Goal: Task Accomplishment & Management: Manage account settings

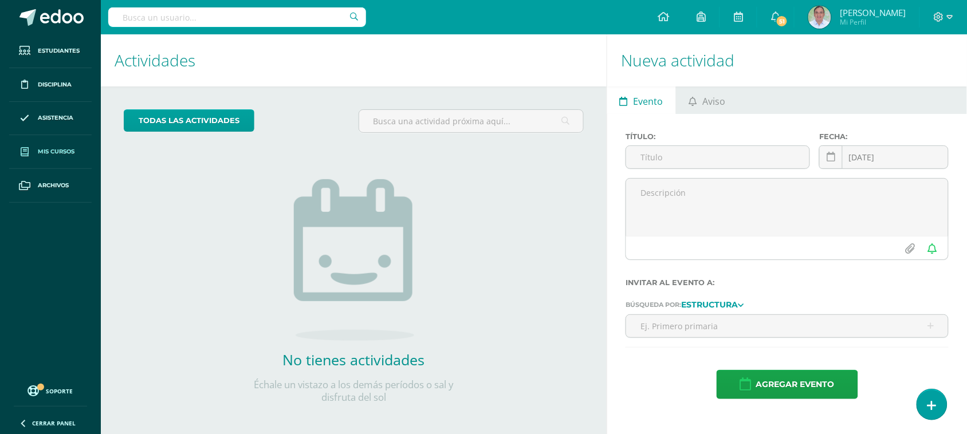
click at [50, 152] on span "Mis cursos" at bounding box center [56, 151] width 37 height 9
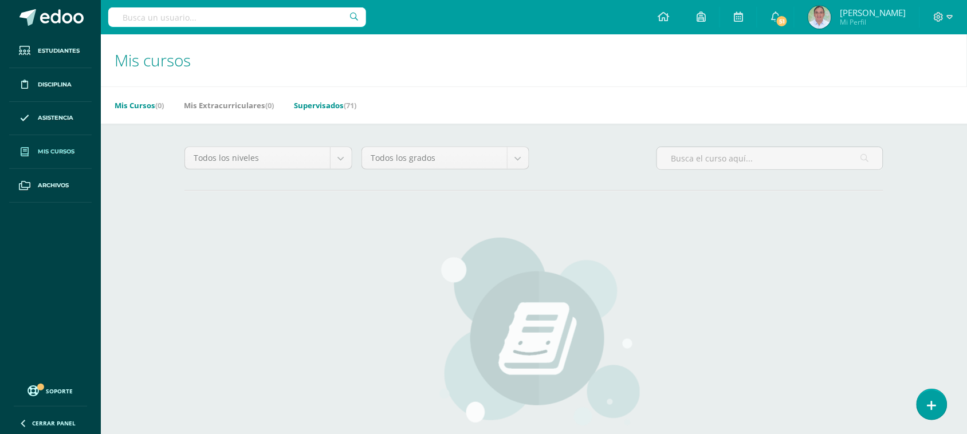
click at [316, 110] on link "Supervisados (71)" at bounding box center [325, 105] width 62 height 18
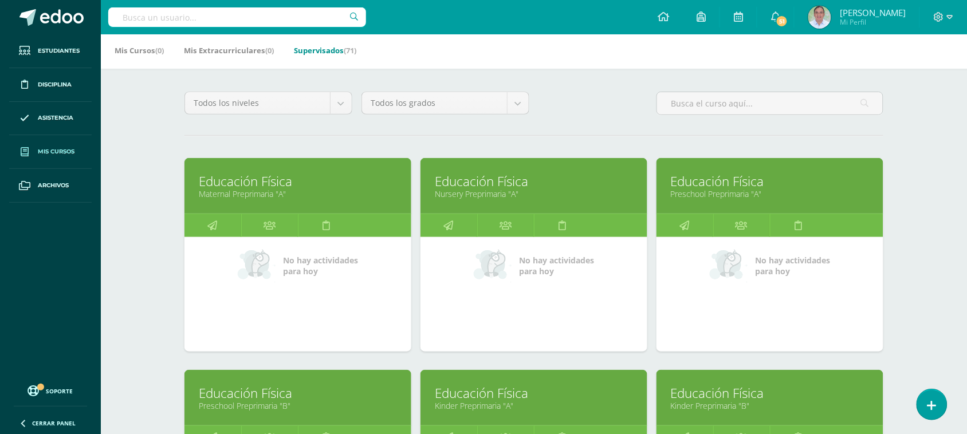
scroll to position [49, 0]
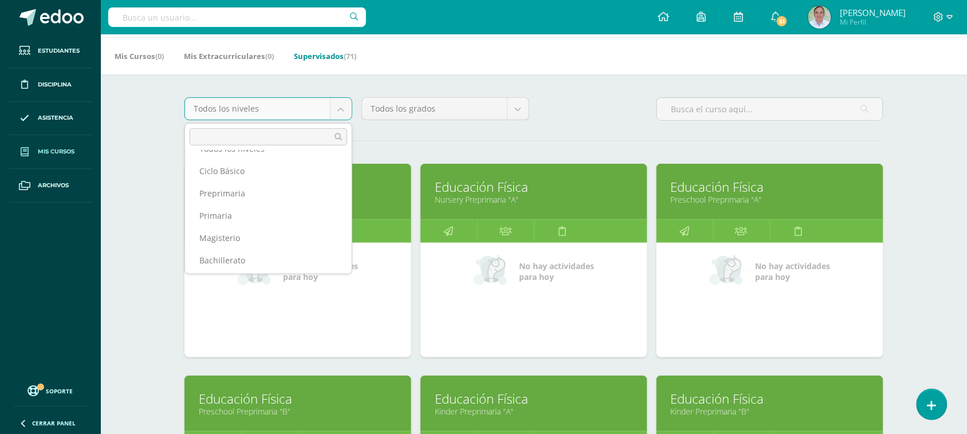
scroll to position [19, 0]
select select "9"
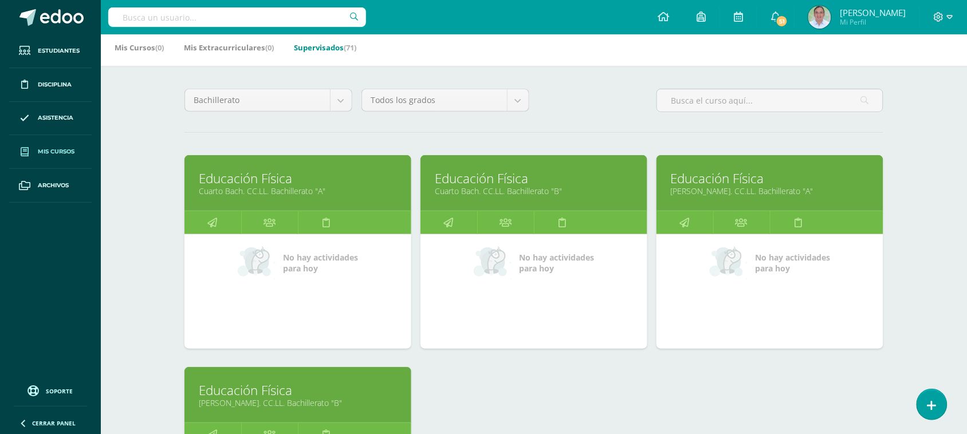
scroll to position [60, 0]
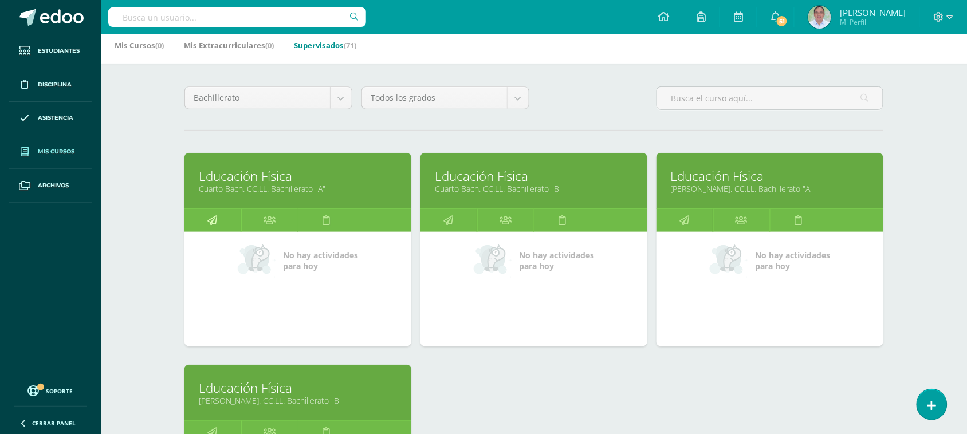
click at [230, 229] on link at bounding box center [212, 220] width 57 height 23
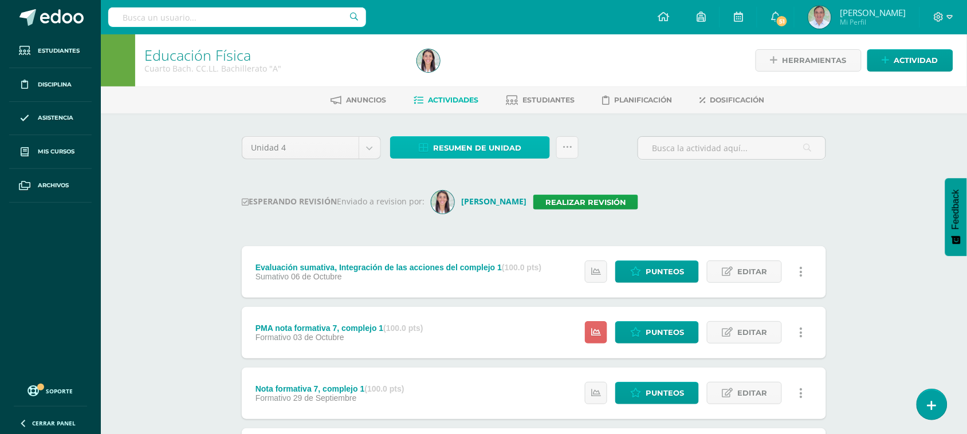
click at [483, 152] on span "Resumen de unidad" at bounding box center [477, 147] width 88 height 21
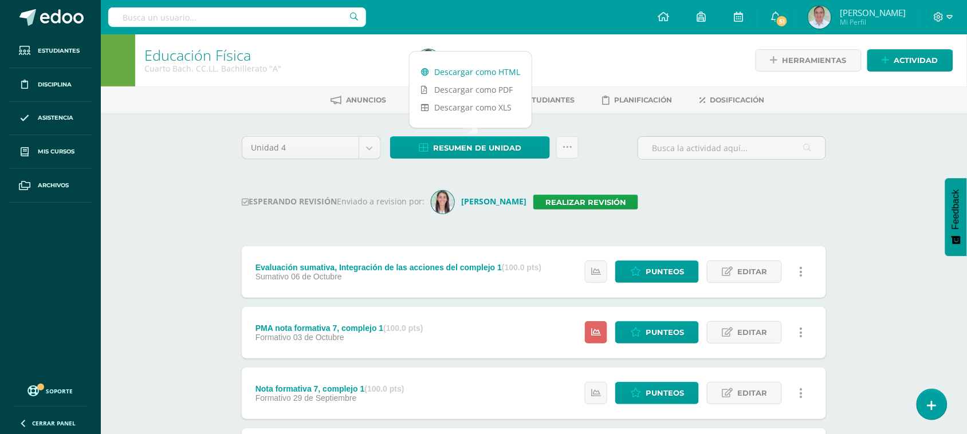
click at [479, 68] on link "Descargar como HTML" at bounding box center [471, 72] width 122 height 18
click at [570, 147] on icon at bounding box center [567, 148] width 10 height 10
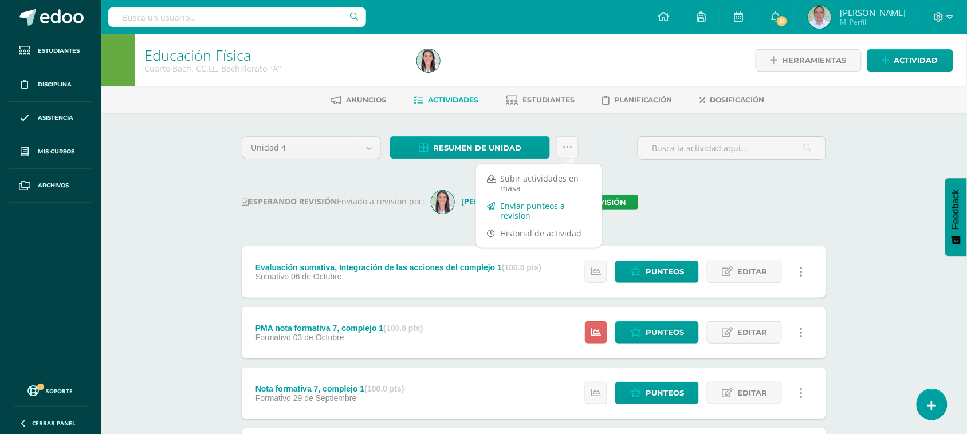
click at [538, 207] on link "Enviar punteos a revision" at bounding box center [539, 210] width 126 height 27
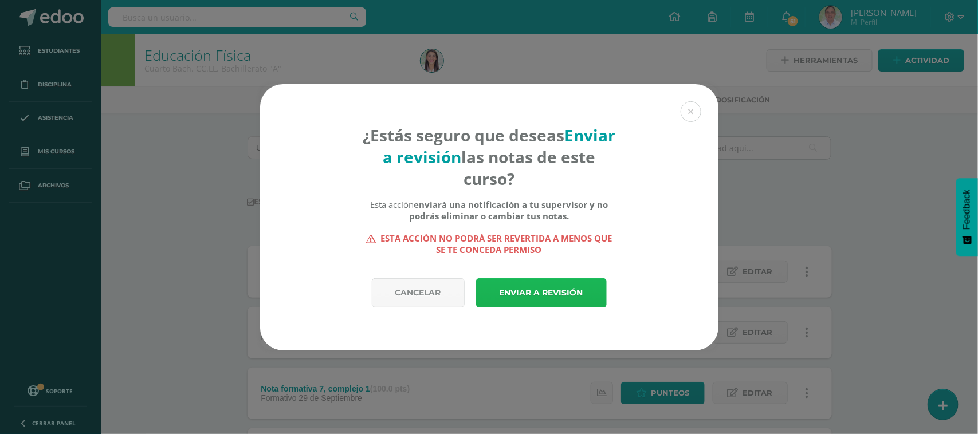
click at [554, 290] on link "Enviar a revisión" at bounding box center [541, 292] width 131 height 29
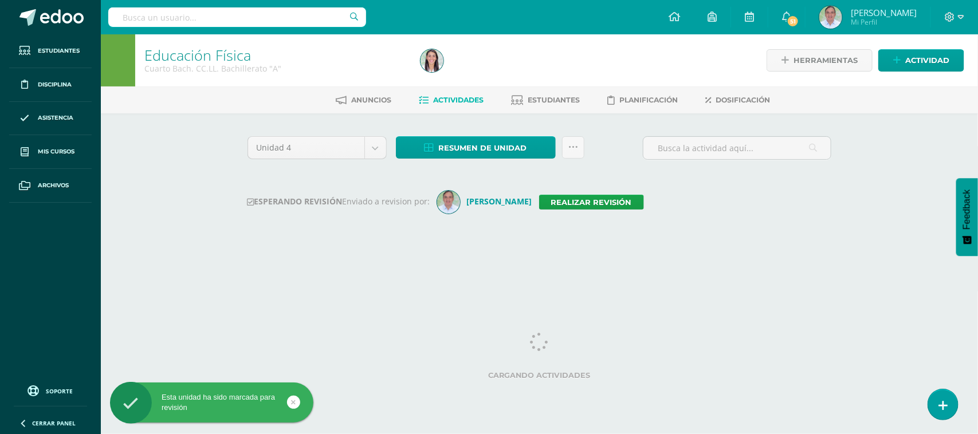
click at [175, 22] on input "text" at bounding box center [237, 16] width 258 height 19
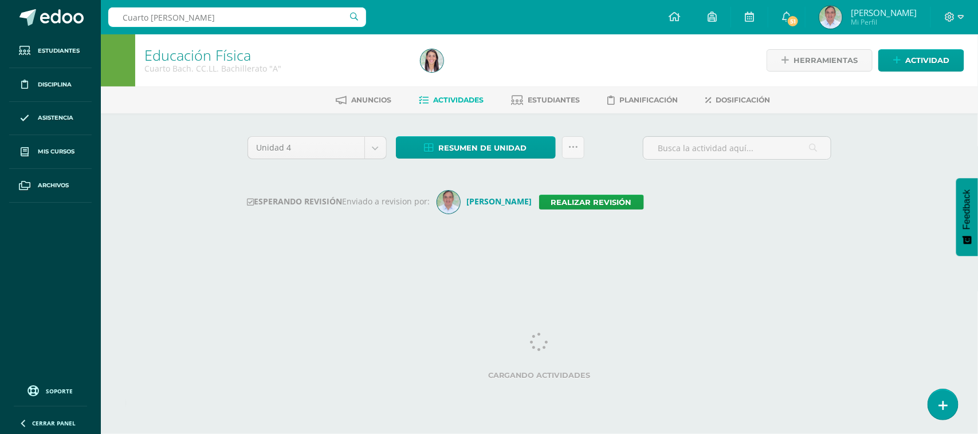
type input "Cuarto Bach B"
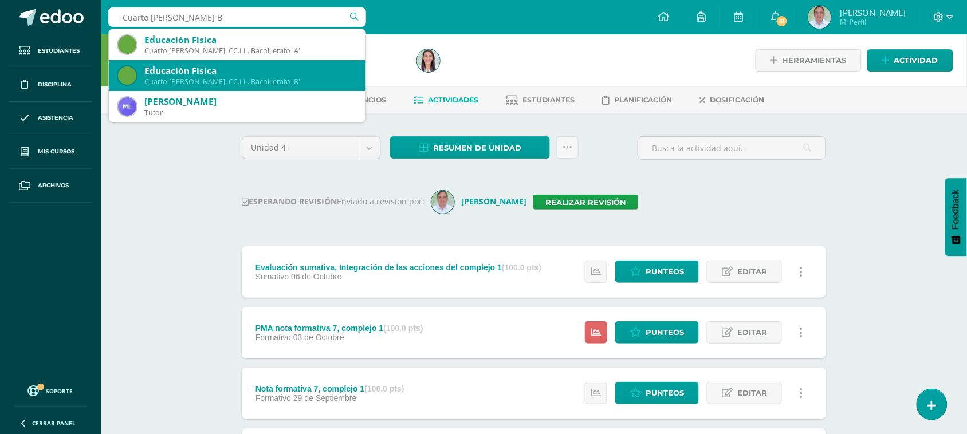
click at [225, 69] on div "Educación Física" at bounding box center [250, 71] width 212 height 12
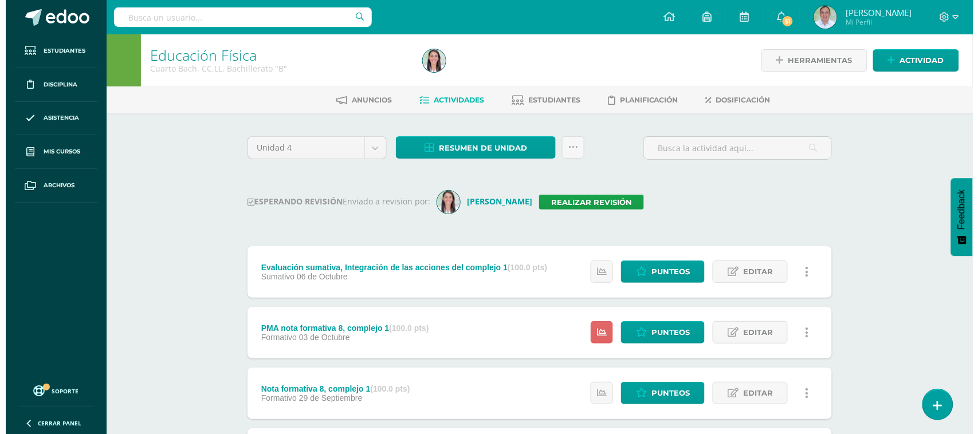
scroll to position [9, 0]
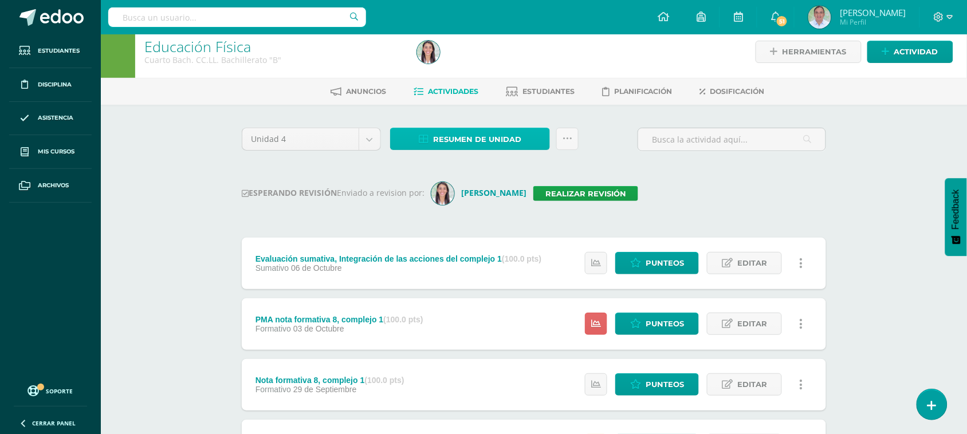
click at [473, 141] on span "Resumen de unidad" at bounding box center [477, 139] width 88 height 21
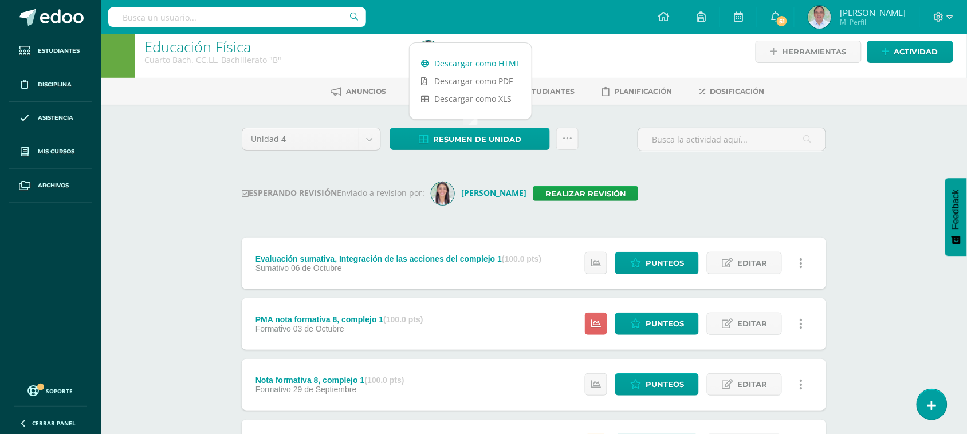
click at [466, 64] on link "Descargar como HTML" at bounding box center [471, 63] width 122 height 18
click at [566, 141] on icon at bounding box center [567, 139] width 10 height 10
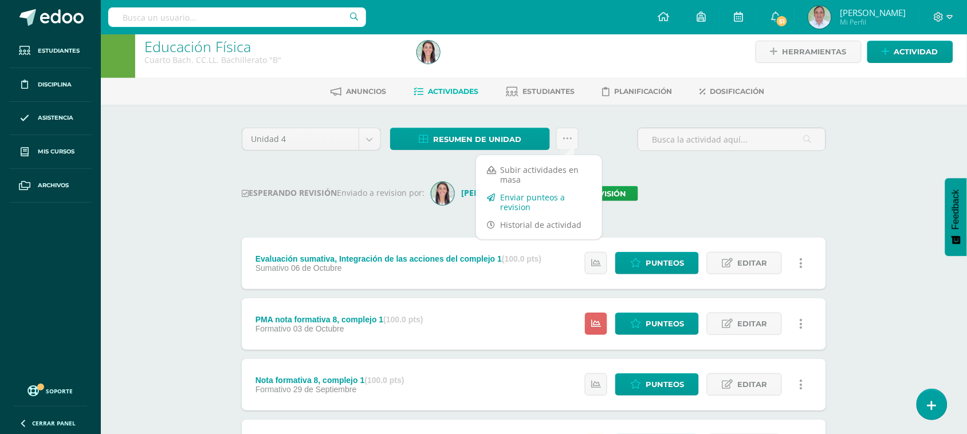
click at [530, 198] on link "Enviar punteos a revision" at bounding box center [539, 201] width 126 height 27
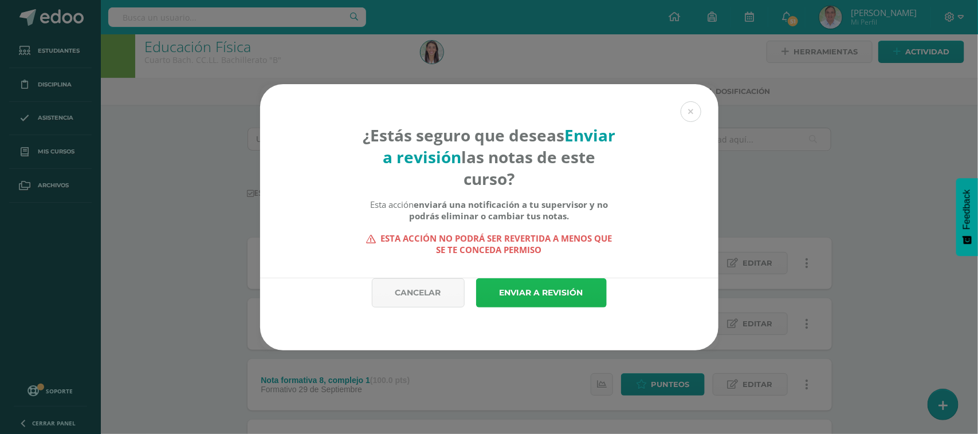
click at [545, 299] on link "Enviar a revisión" at bounding box center [541, 292] width 131 height 29
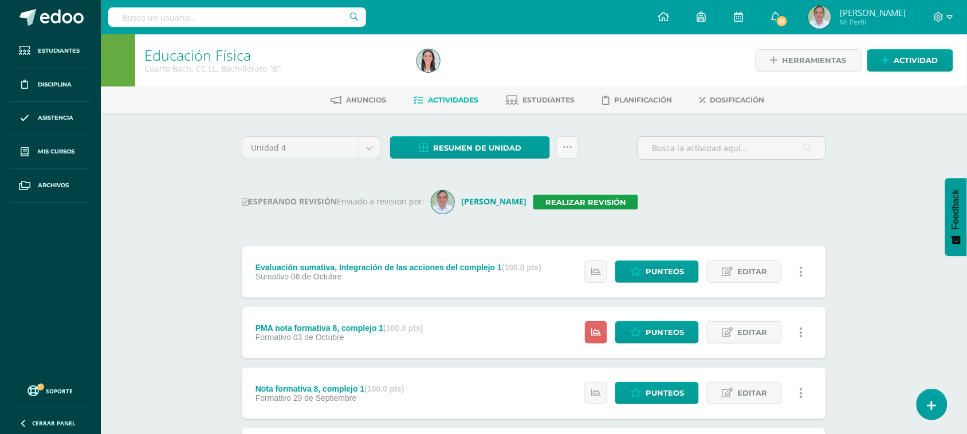
click at [206, 19] on input "text" at bounding box center [237, 16] width 258 height 19
type input "I curso"
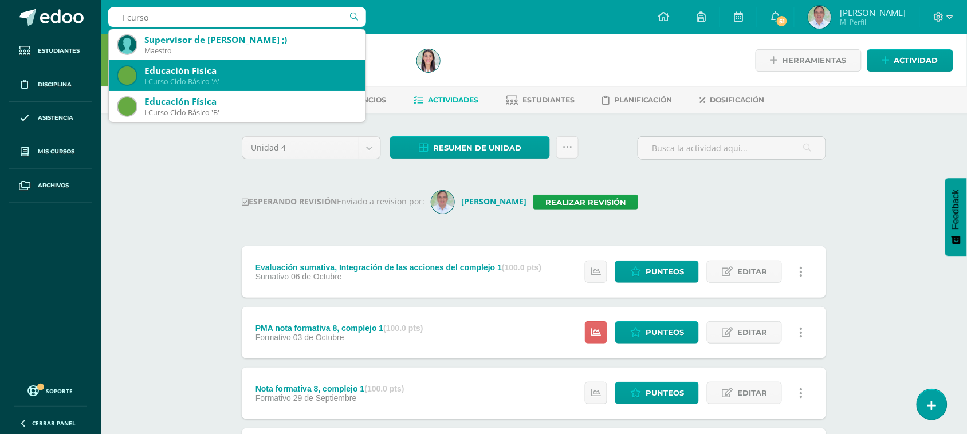
click at [219, 73] on div "Educación Física" at bounding box center [250, 71] width 212 height 12
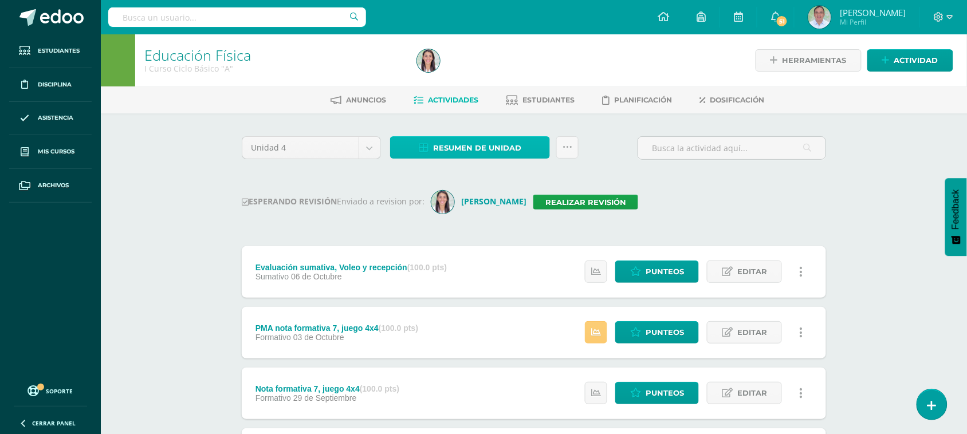
click at [452, 158] on span "Resumen de unidad" at bounding box center [477, 147] width 88 height 21
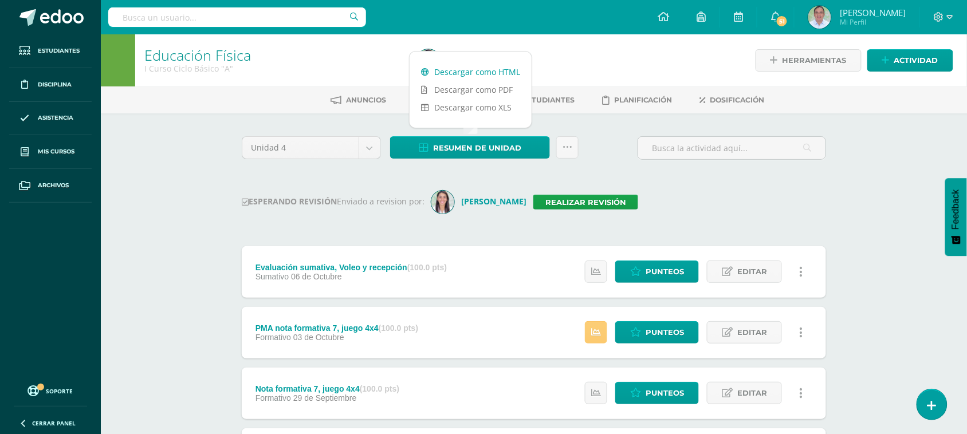
click at [453, 69] on link "Descargar como HTML" at bounding box center [471, 72] width 122 height 18
click at [760, 198] on div "ESPERANDO REVISIÓN Enviado a revision por: Brenda Lopez Realizar revisión" at bounding box center [534, 202] width 584 height 23
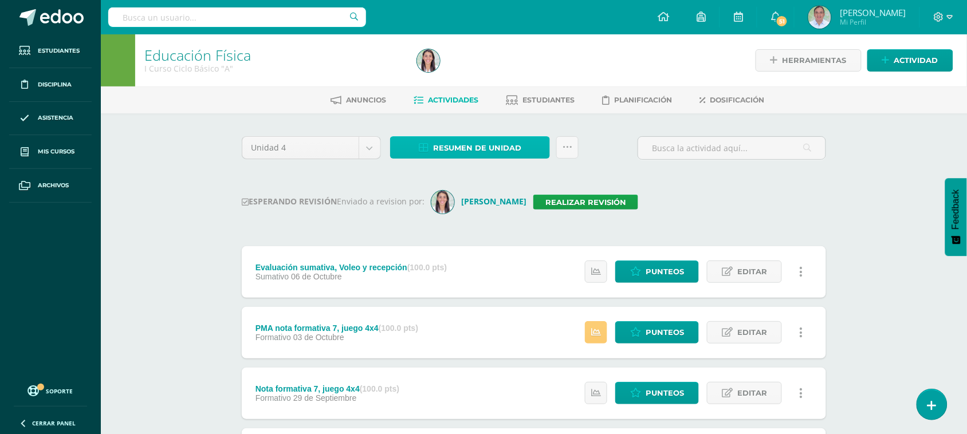
click at [497, 151] on span "Resumen de unidad" at bounding box center [477, 147] width 88 height 21
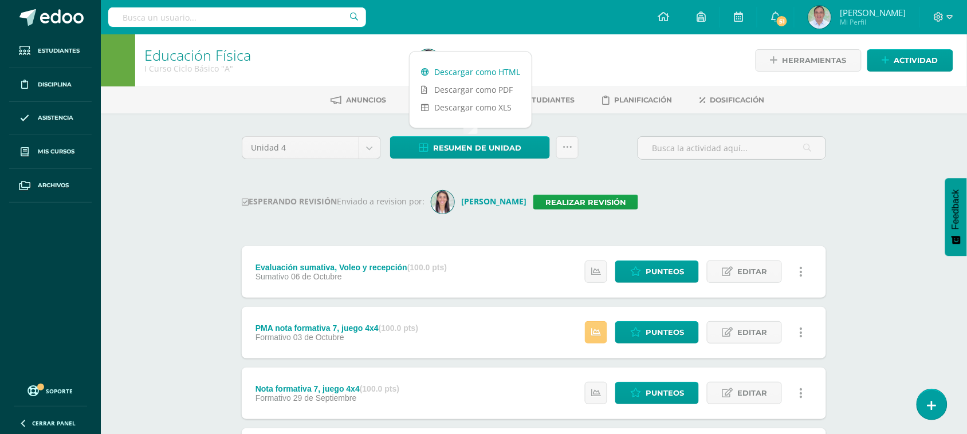
click at [493, 69] on link "Descargar como HTML" at bounding box center [471, 72] width 122 height 18
click at [568, 151] on icon at bounding box center [567, 148] width 10 height 10
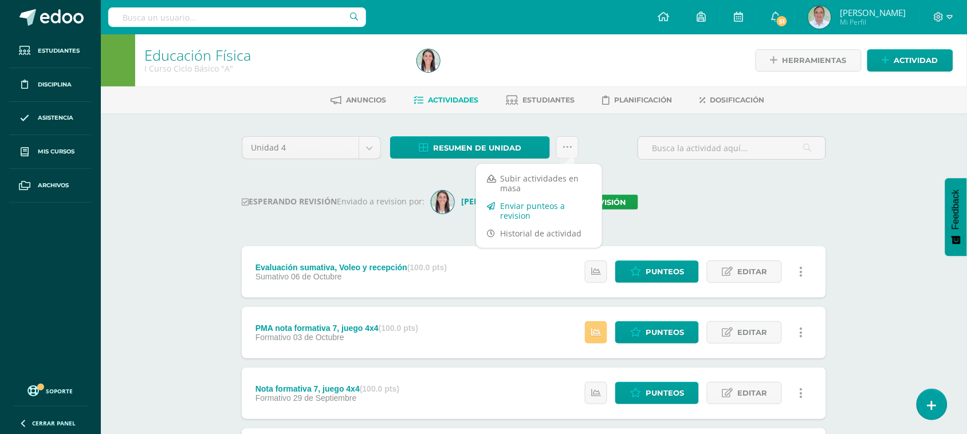
click at [554, 205] on link "Enviar punteos a revision" at bounding box center [539, 210] width 126 height 27
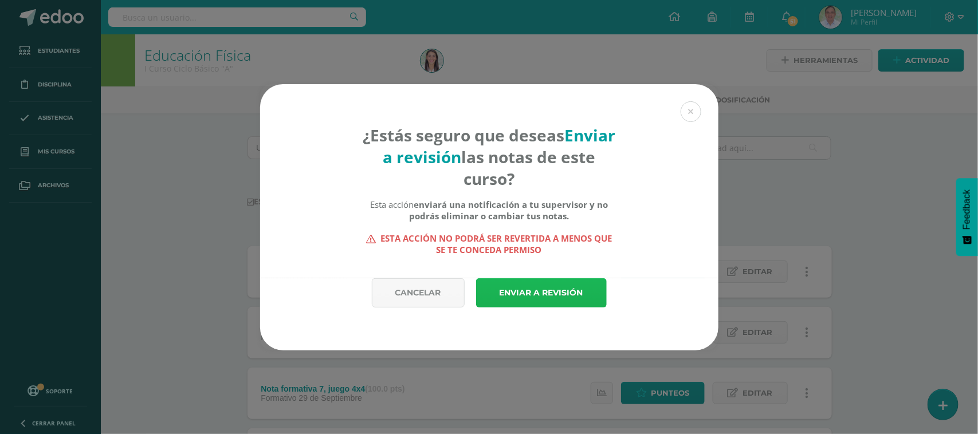
click at [540, 281] on link "Enviar a revisión" at bounding box center [541, 292] width 131 height 29
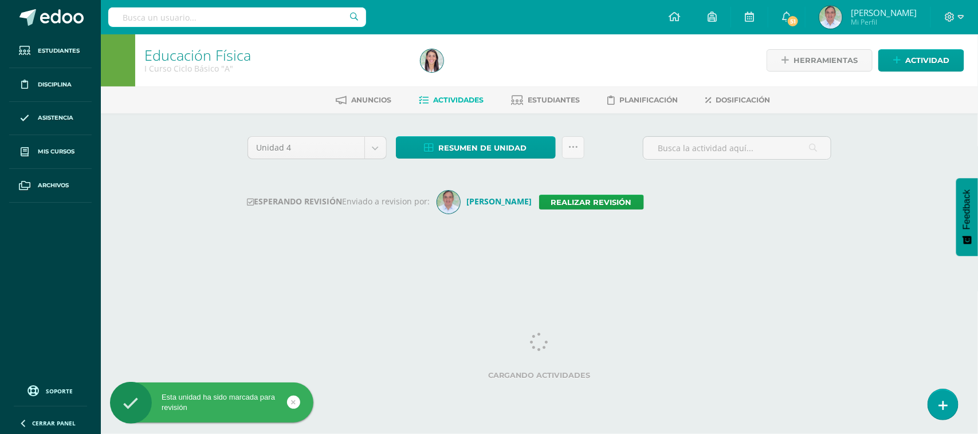
click at [160, 22] on input "text" at bounding box center [237, 16] width 258 height 19
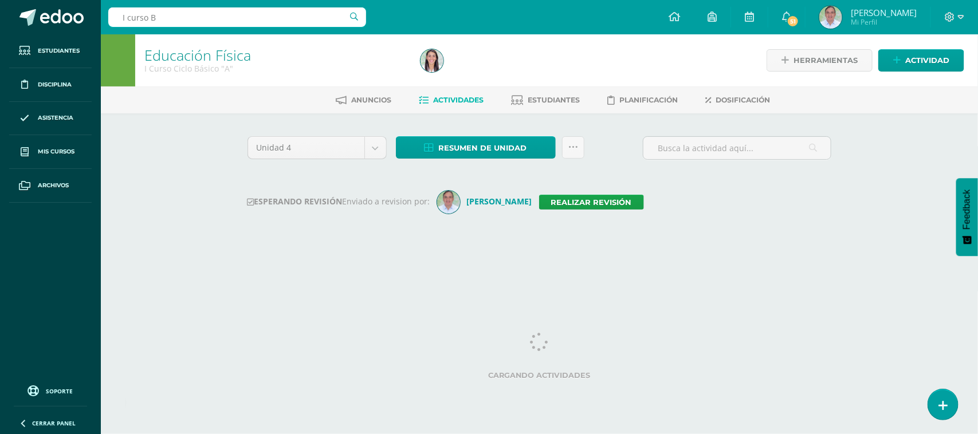
type input "I curso B"
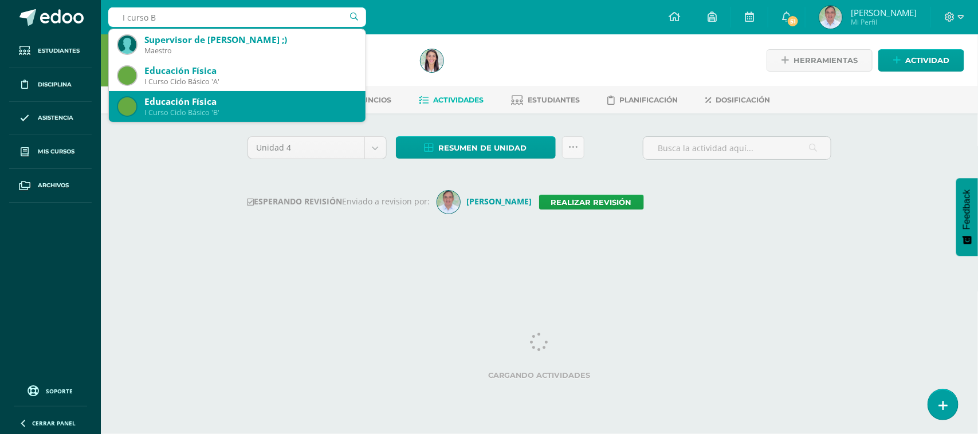
click at [199, 115] on div "I Curso Ciclo Básico 'B'" at bounding box center [250, 113] width 212 height 10
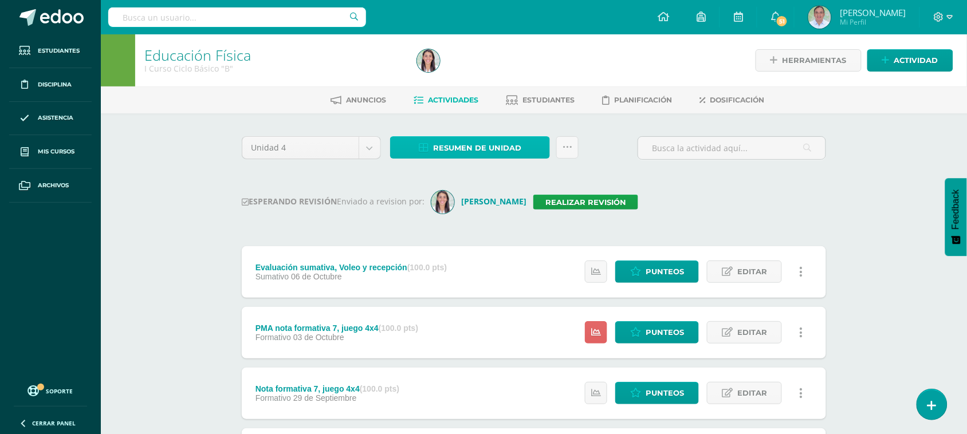
click at [483, 149] on span "Resumen de unidad" at bounding box center [477, 147] width 88 height 21
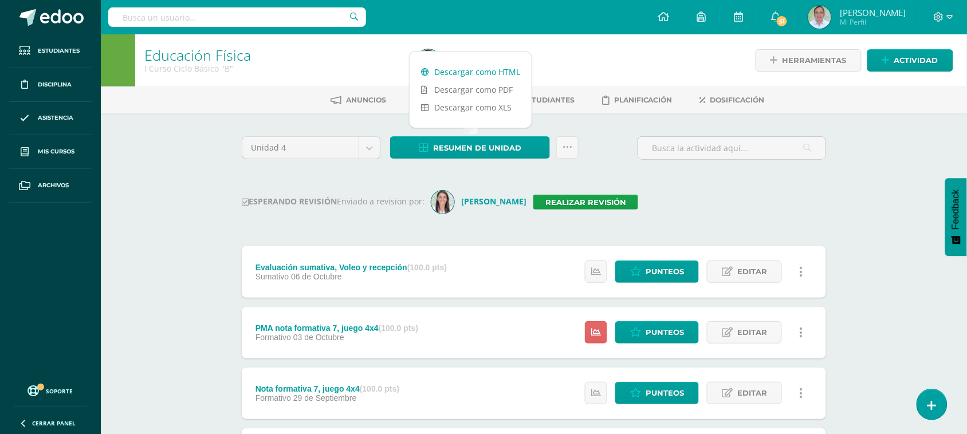
click at [473, 72] on link "Descargar como HTML" at bounding box center [471, 72] width 122 height 18
click at [569, 153] on link at bounding box center [567, 147] width 22 height 22
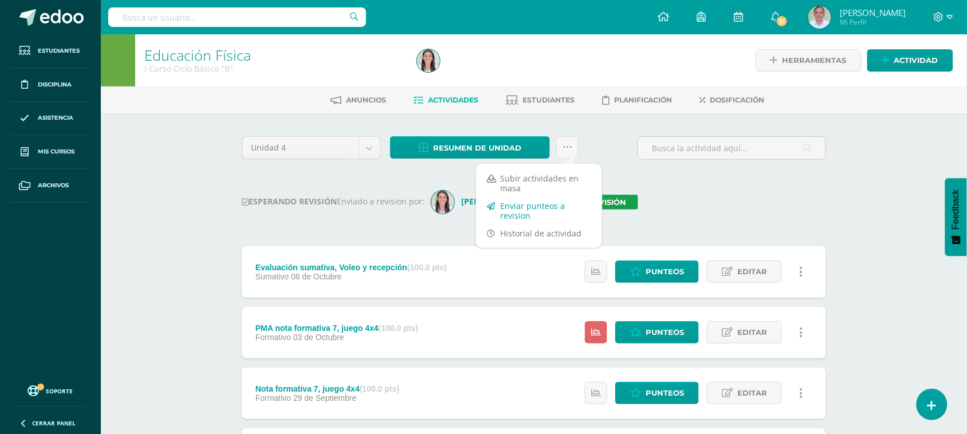
click at [540, 200] on link "Enviar punteos a revision" at bounding box center [539, 210] width 126 height 27
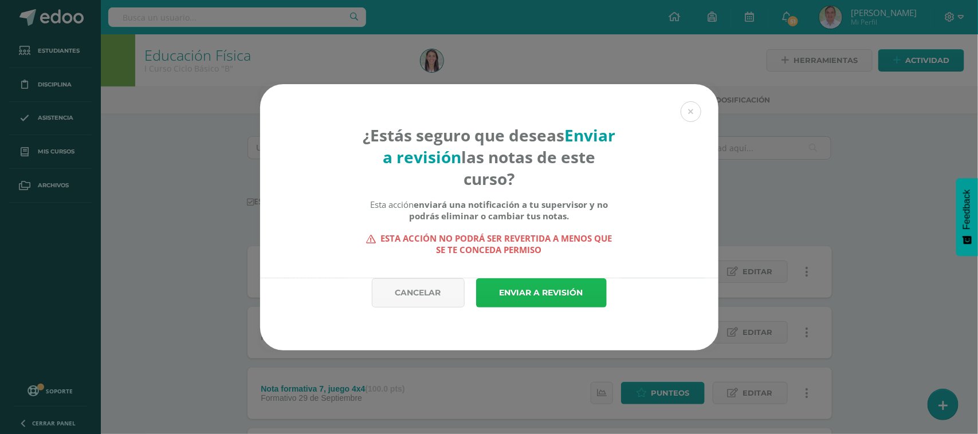
click at [541, 296] on link "Enviar a revisión" at bounding box center [541, 292] width 131 height 29
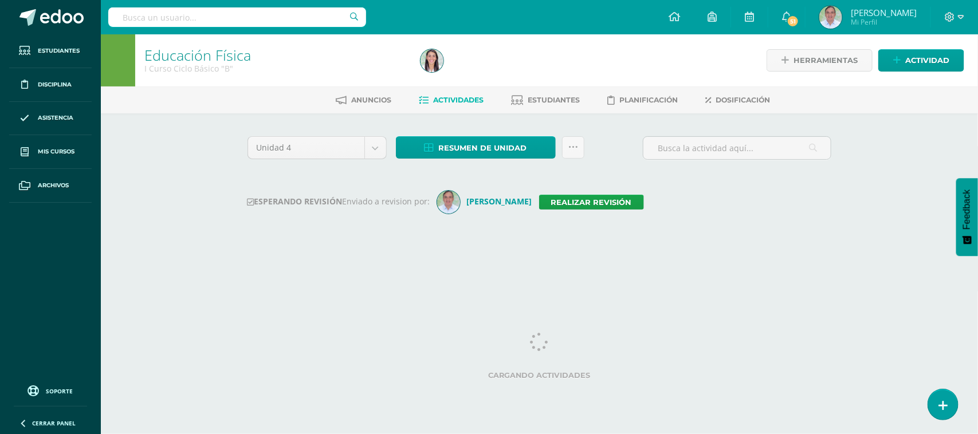
click at [180, 18] on input "text" at bounding box center [237, 16] width 258 height 19
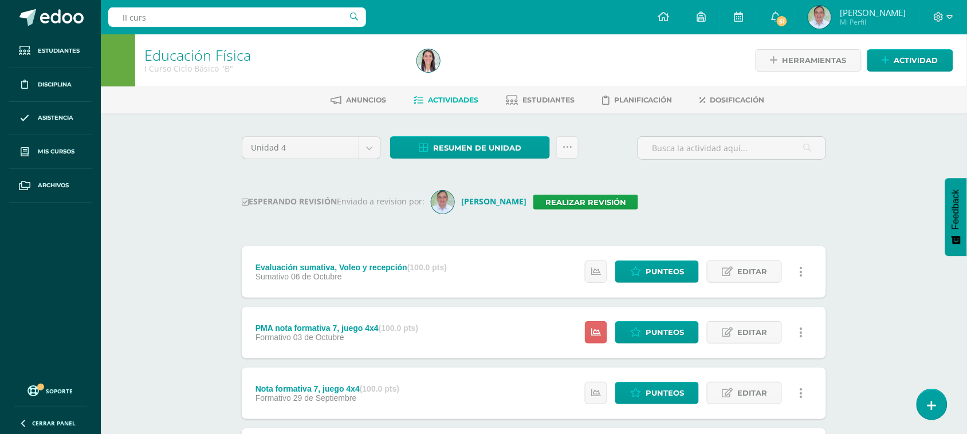
type input "II curso"
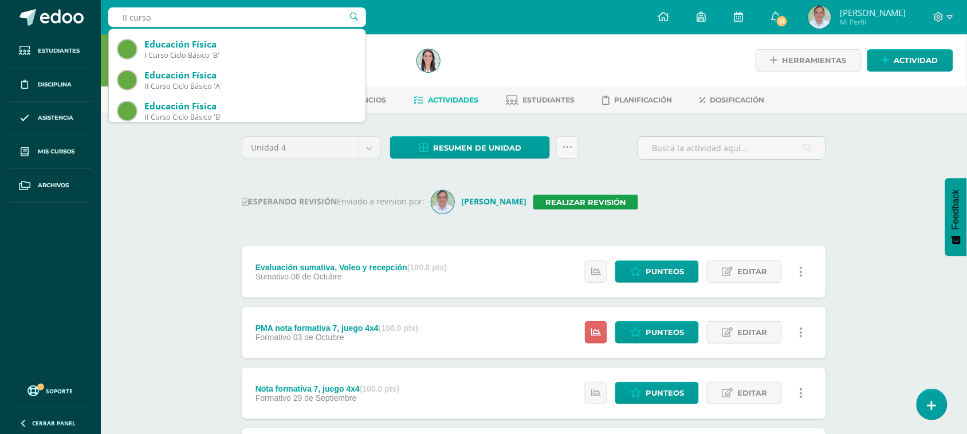
scroll to position [62, 0]
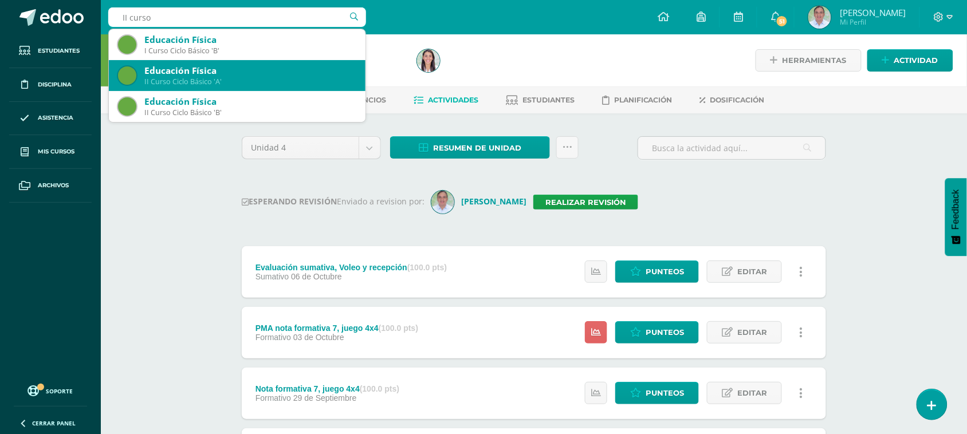
click at [221, 77] on div "II Curso Ciclo Básico 'A'" at bounding box center [250, 82] width 212 height 10
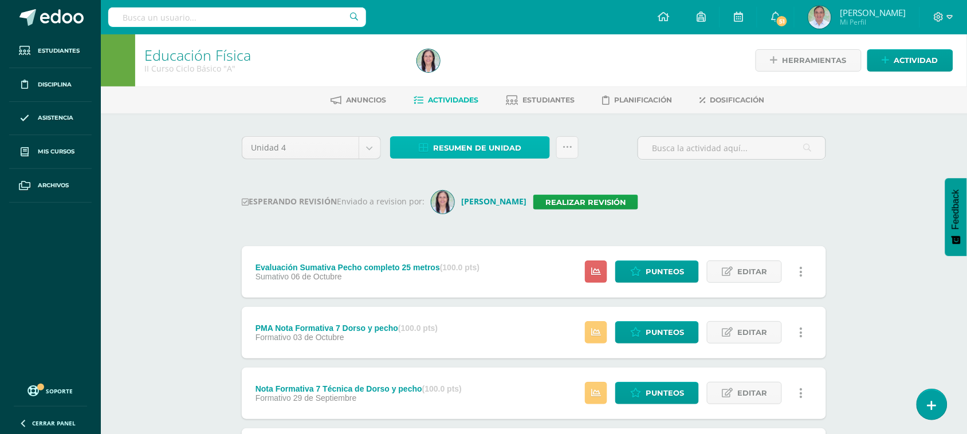
click at [470, 143] on span "Resumen de unidad" at bounding box center [477, 147] width 88 height 21
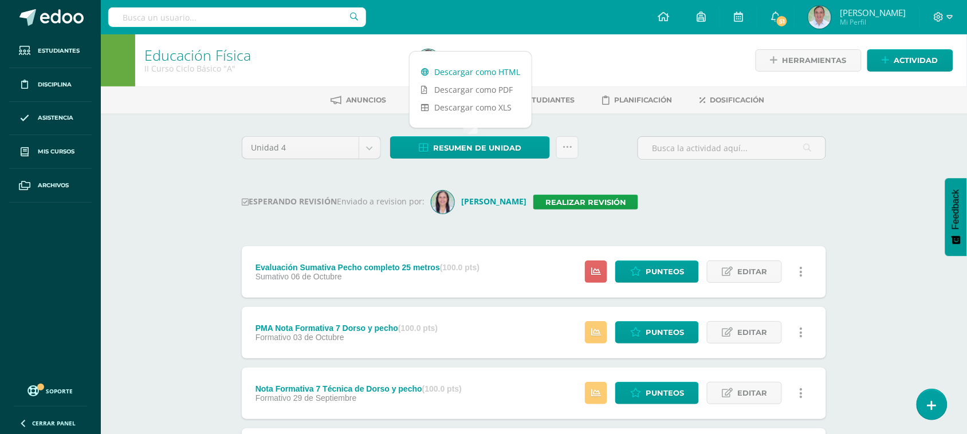
click at [462, 73] on link "Descargar como HTML" at bounding box center [471, 72] width 122 height 18
click at [570, 145] on icon at bounding box center [567, 148] width 10 height 10
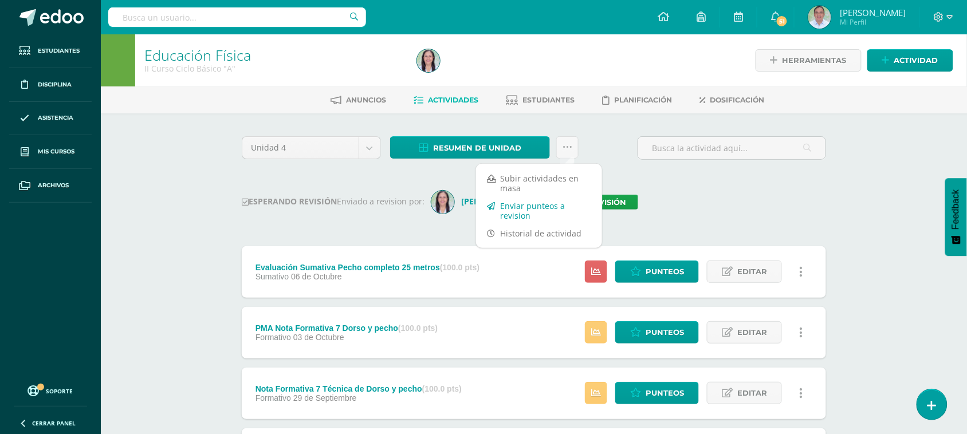
click at [533, 208] on link "Enviar punteos a revision" at bounding box center [539, 210] width 126 height 27
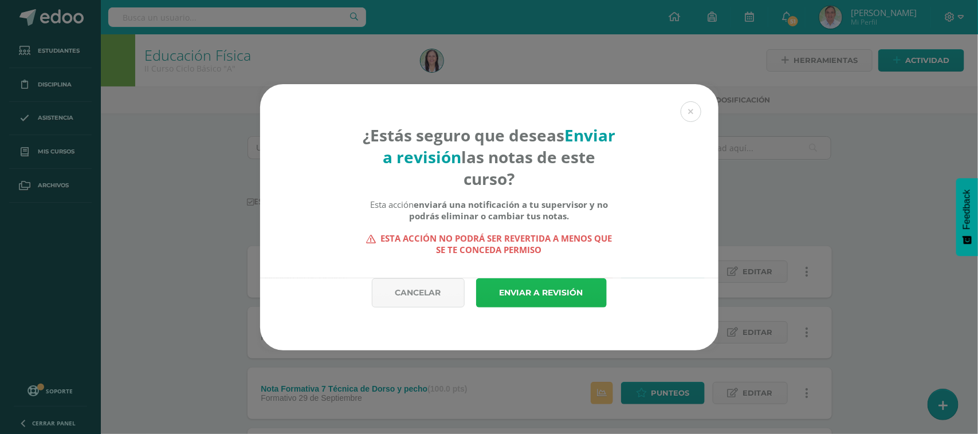
click at [553, 285] on link "Enviar a revisión" at bounding box center [541, 292] width 131 height 29
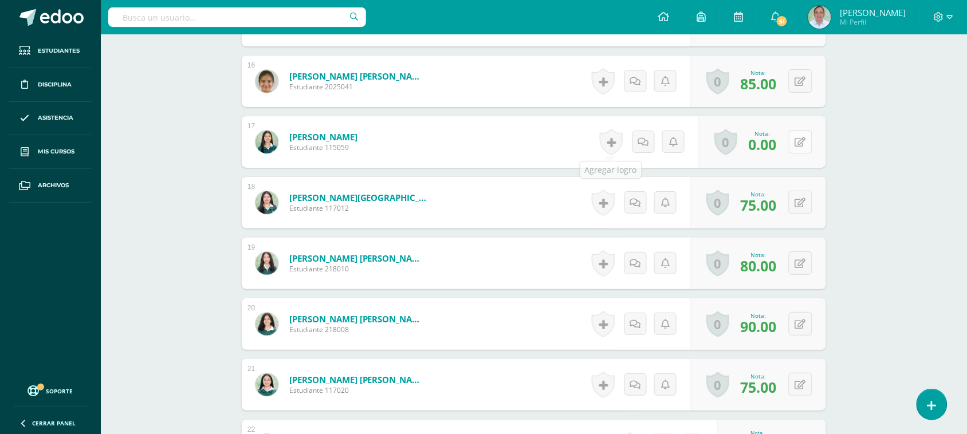
scroll to position [1265, 0]
click at [812, 137] on button at bounding box center [800, 140] width 23 height 23
click at [769, 143] on link at bounding box center [777, 145] width 23 height 23
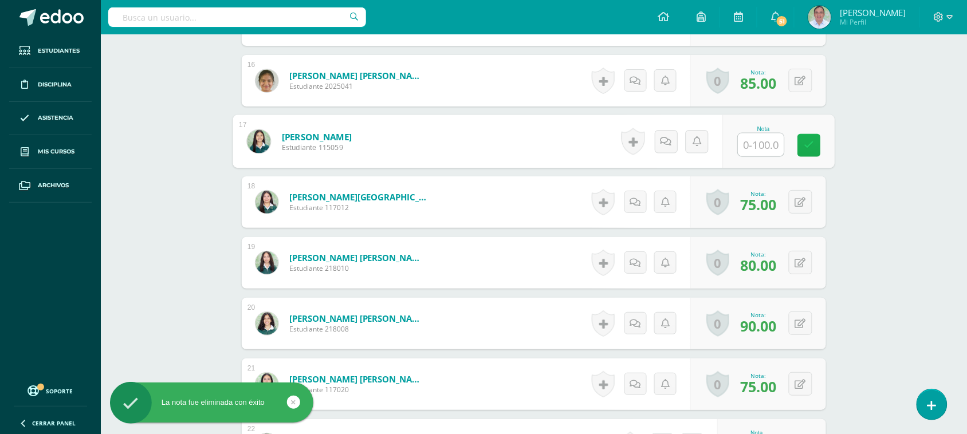
click at [810, 143] on icon at bounding box center [809, 145] width 10 height 10
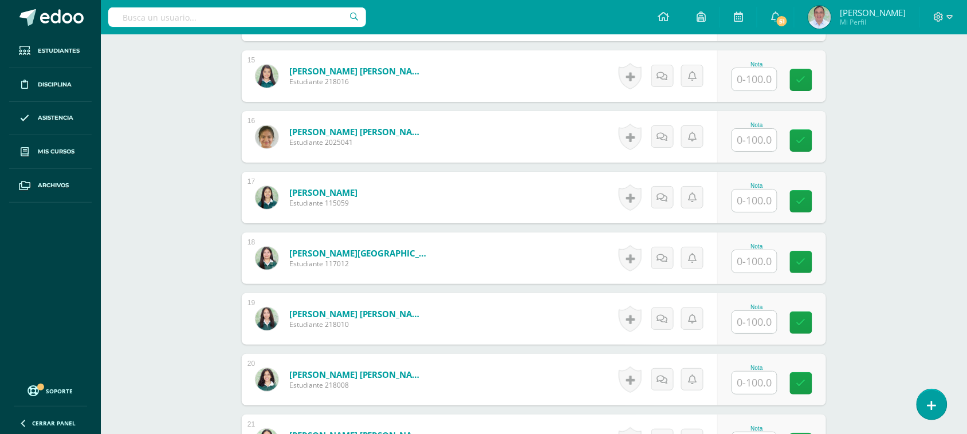
scroll to position [1211, 0]
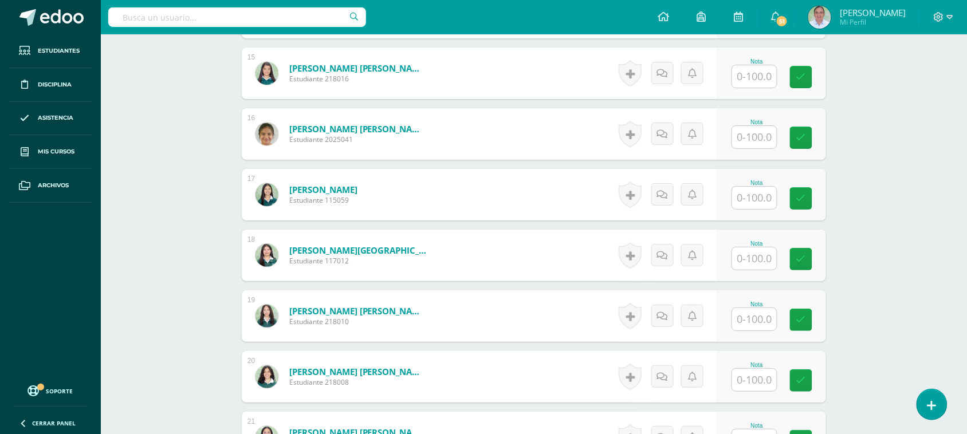
click at [753, 204] on input "text" at bounding box center [754, 198] width 45 height 22
type input "0"
click at [819, 199] on link at bounding box center [809, 198] width 23 height 23
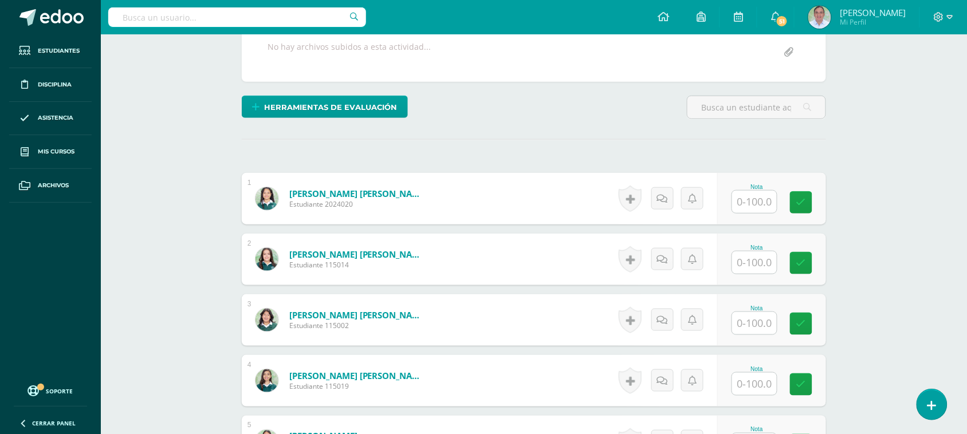
scroll to position [243, 0]
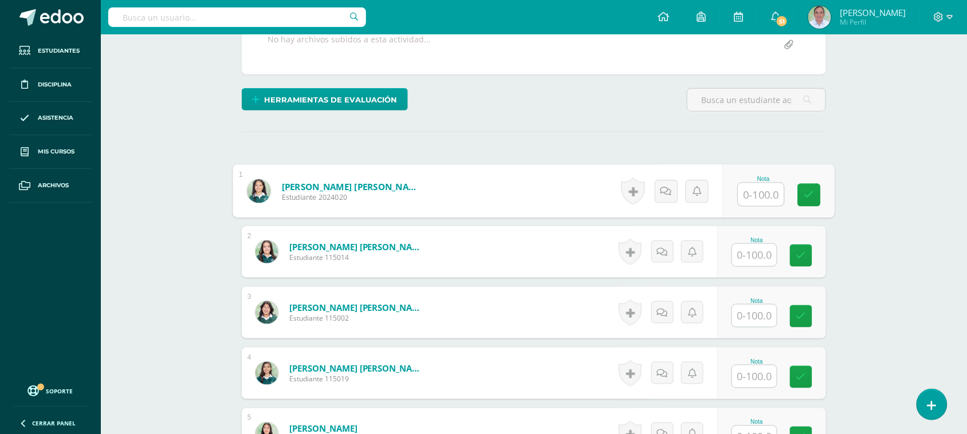
click at [750, 190] on input "text" at bounding box center [761, 194] width 46 height 23
type input "40"
click at [812, 201] on link at bounding box center [809, 194] width 23 height 23
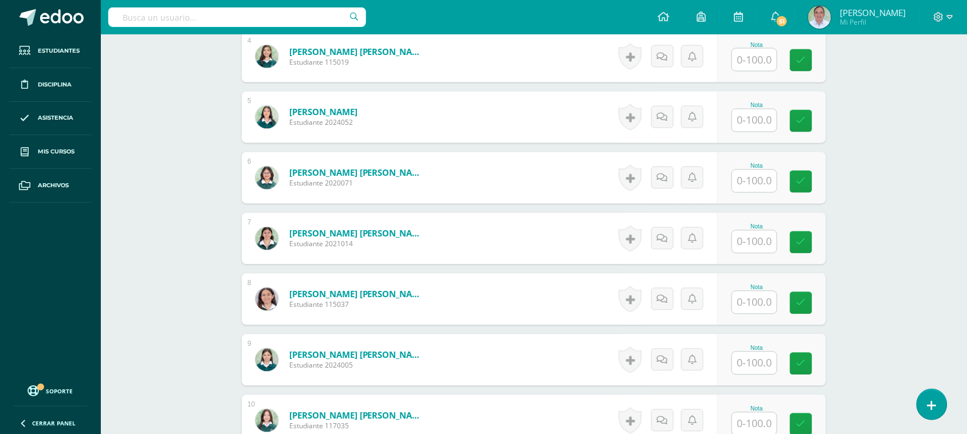
scroll to position [562, 0]
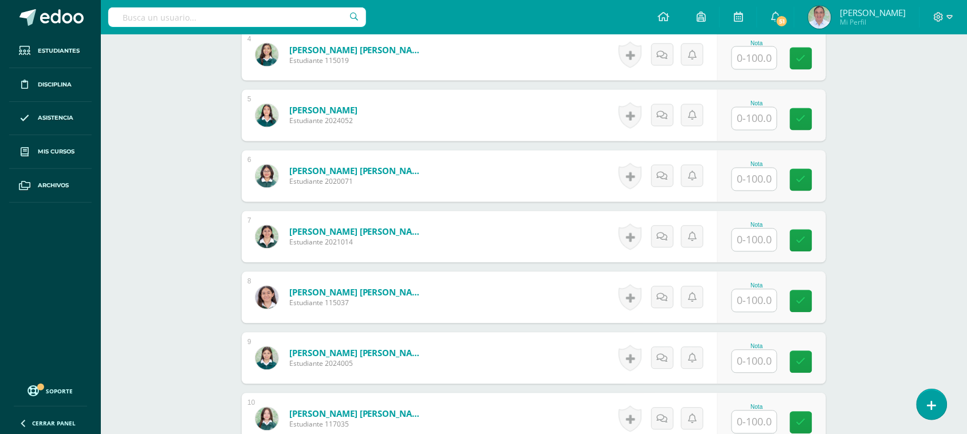
click at [757, 301] on input "text" at bounding box center [754, 301] width 45 height 22
type input "40"
click at [808, 304] on icon at bounding box center [809, 302] width 10 height 10
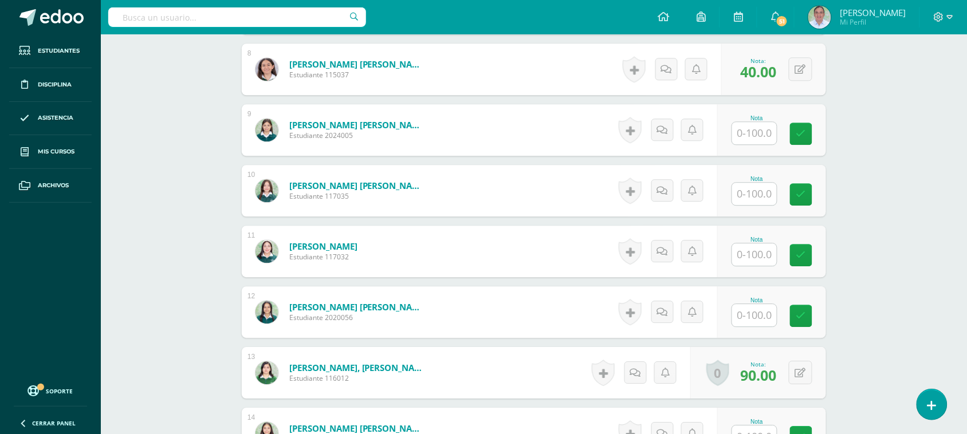
scroll to position [789, 0]
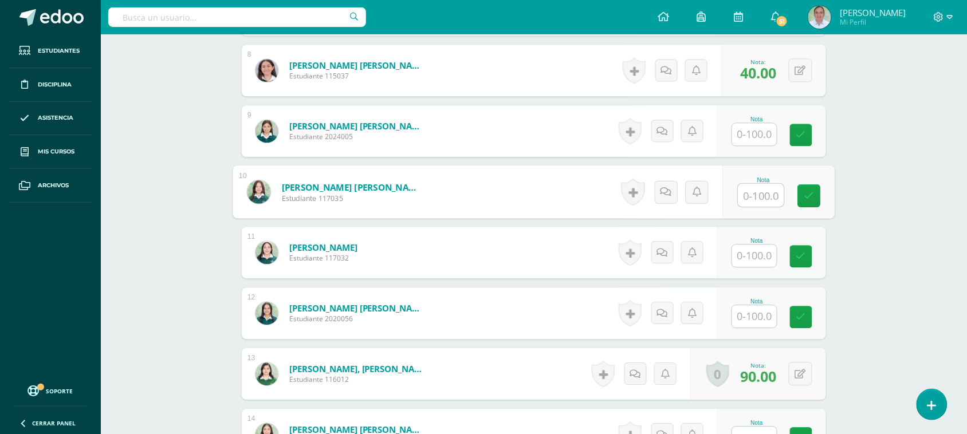
click at [762, 194] on input "text" at bounding box center [761, 195] width 46 height 23
type input "20"
click at [810, 194] on icon at bounding box center [809, 196] width 10 height 10
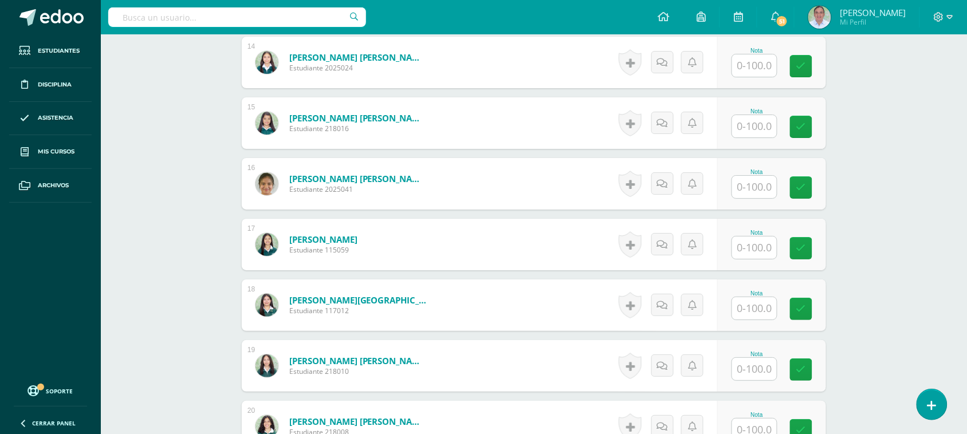
scroll to position [1166, 0]
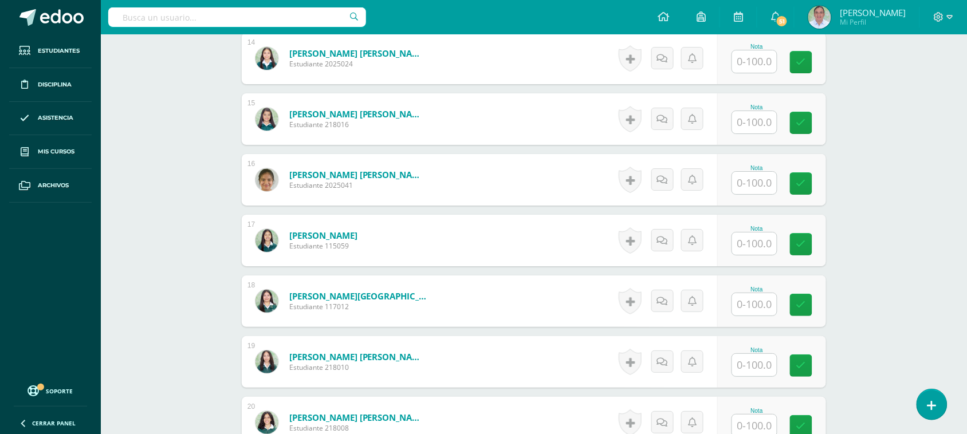
click at [752, 301] on input "text" at bounding box center [754, 304] width 45 height 22
type input "40"
click at [806, 305] on icon at bounding box center [809, 305] width 10 height 10
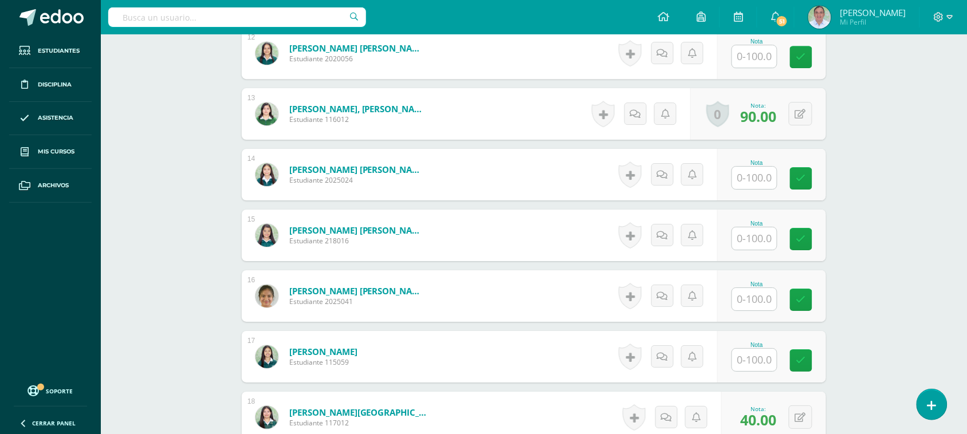
scroll to position [1046, 0]
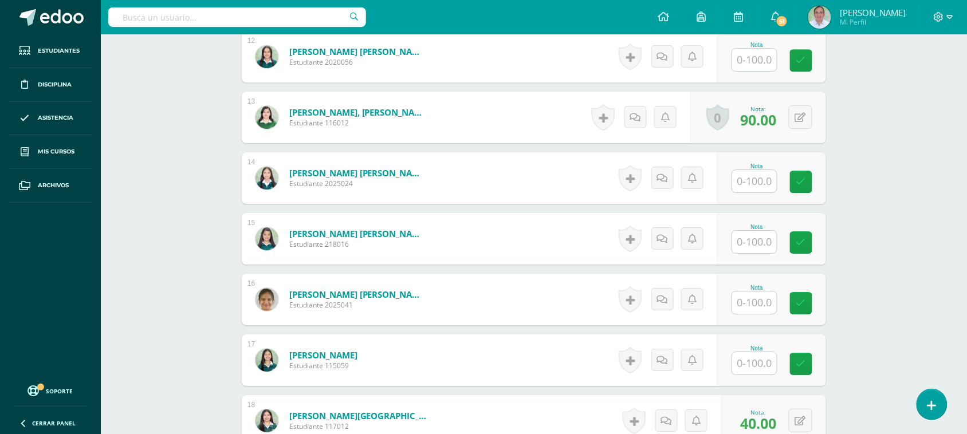
click at [762, 184] on input "text" at bounding box center [754, 181] width 45 height 22
type input "30"
click at [809, 186] on icon at bounding box center [809, 182] width 10 height 10
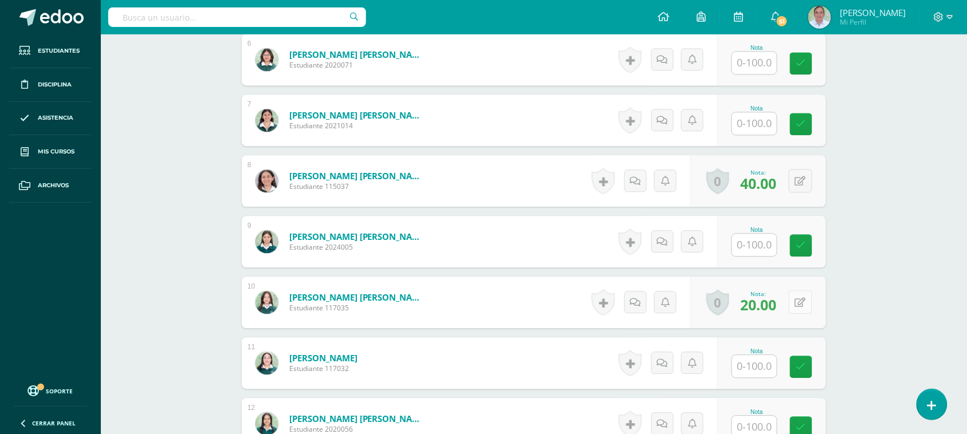
scroll to position [679, 0]
click at [795, 301] on icon at bounding box center [800, 302] width 11 height 10
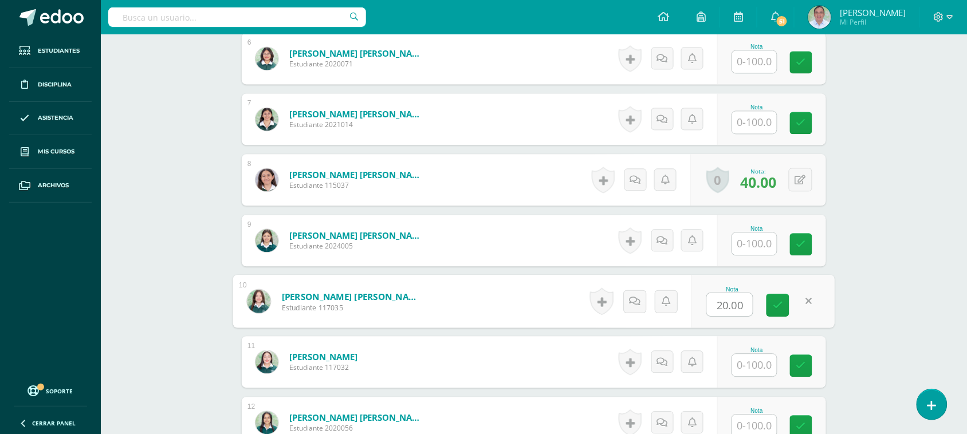
click at [722, 306] on input "20.00" at bounding box center [730, 304] width 46 height 23
type input "30.00"
click at [782, 307] on icon at bounding box center [778, 305] width 10 height 10
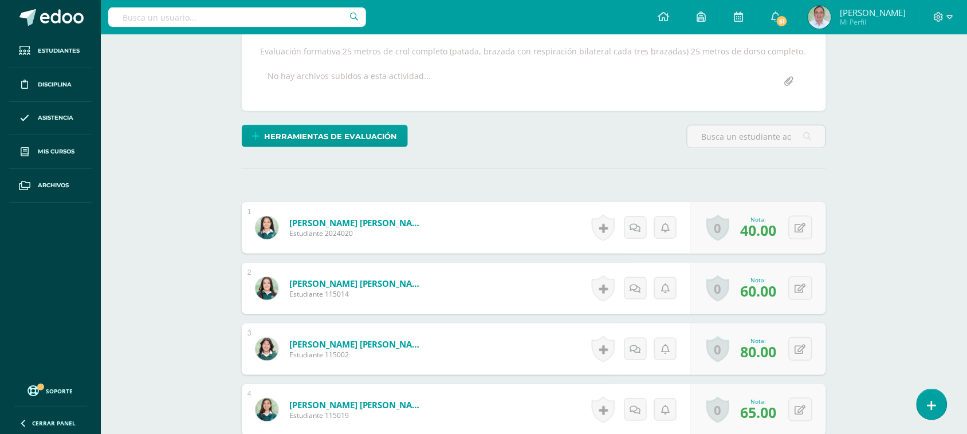
scroll to position [207, 0]
click at [805, 228] on button at bounding box center [808, 227] width 24 height 24
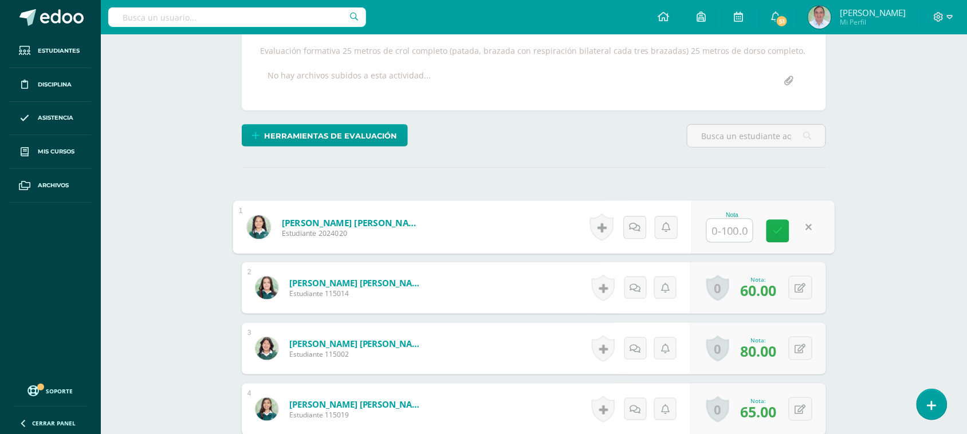
scroll to position [208, 0]
click at [775, 231] on icon at bounding box center [778, 231] width 10 height 10
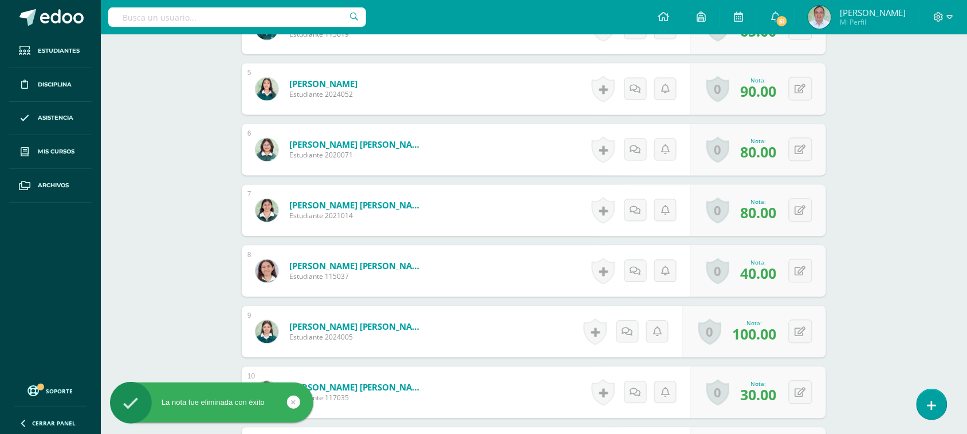
scroll to position [607, 0]
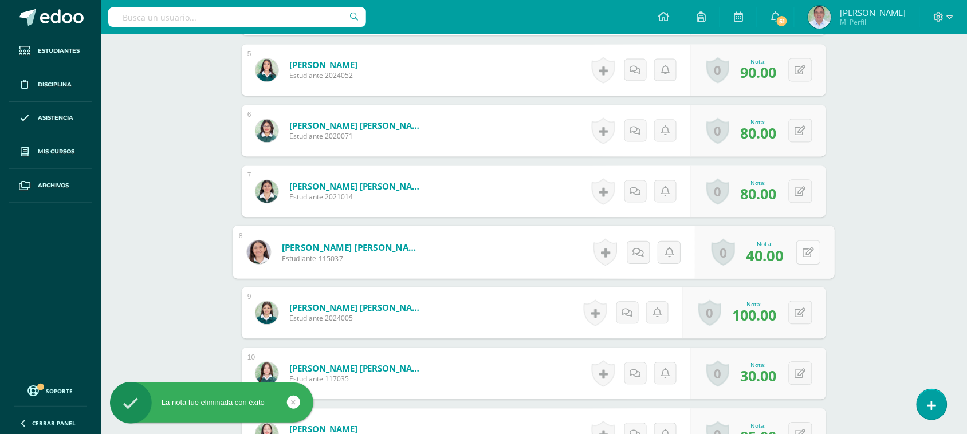
click at [798, 258] on button at bounding box center [808, 253] width 24 height 24
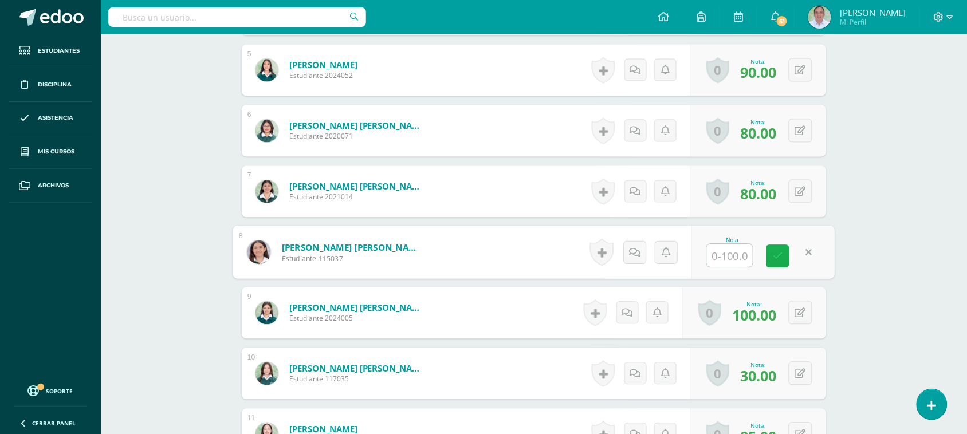
click at [774, 252] on icon at bounding box center [778, 256] width 10 height 10
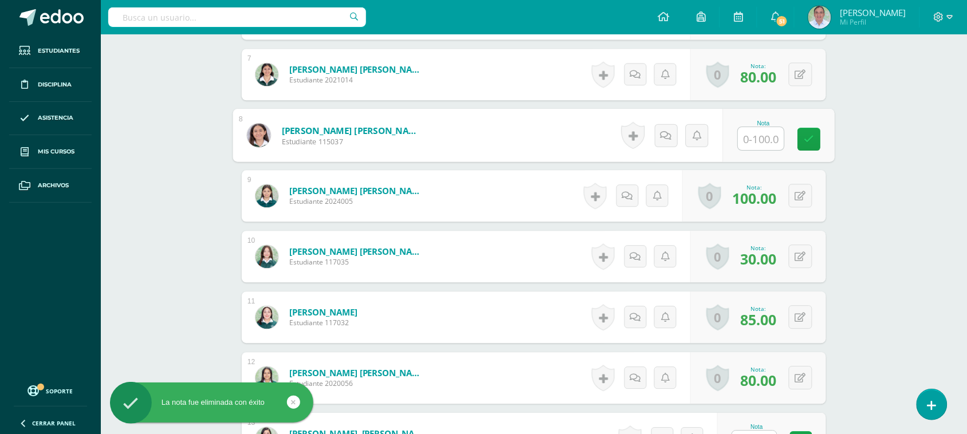
scroll to position [728, 0]
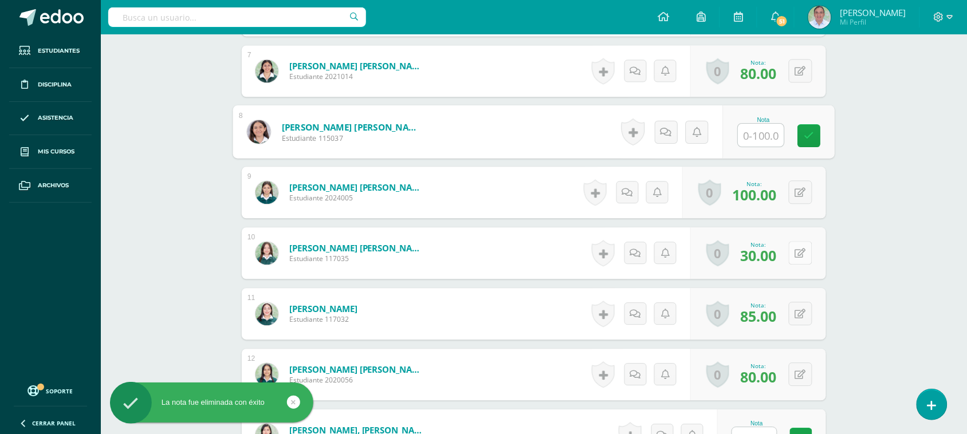
click at [799, 251] on icon at bounding box center [800, 254] width 11 height 10
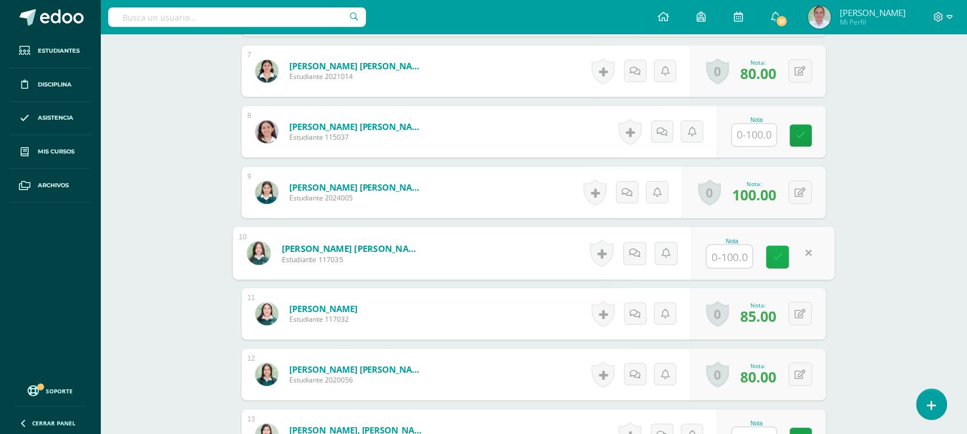
click at [783, 251] on link at bounding box center [777, 257] width 23 height 23
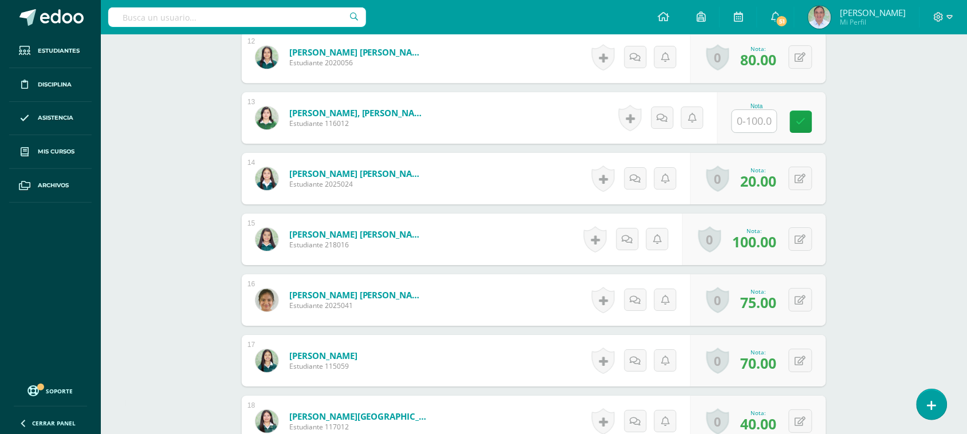
scroll to position [1049, 0]
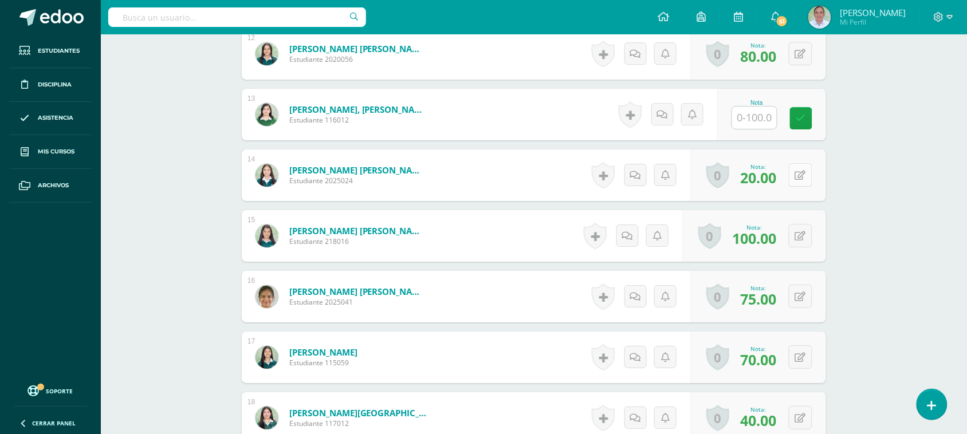
click at [800, 180] on button at bounding box center [800, 174] width 23 height 23
click at [780, 175] on icon at bounding box center [778, 179] width 10 height 10
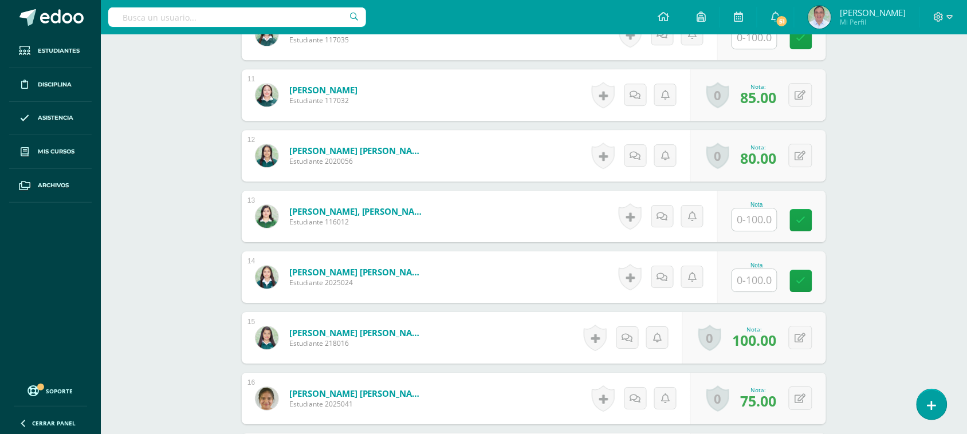
scroll to position [948, 0]
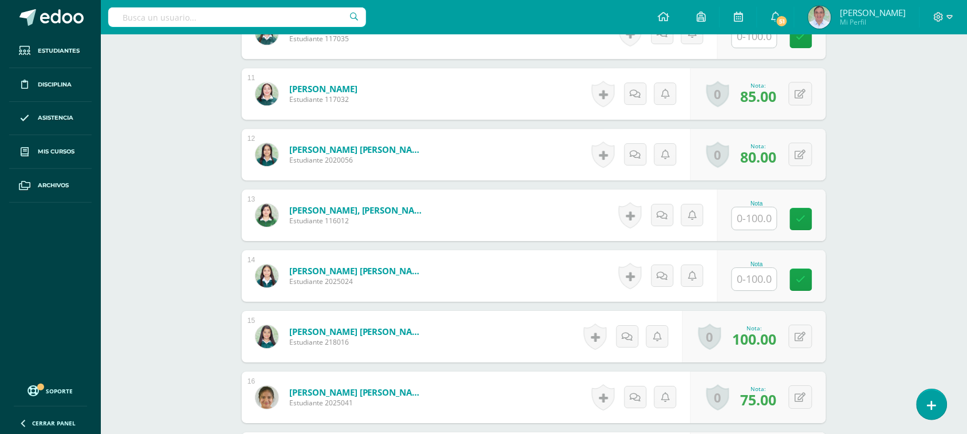
click at [760, 210] on input "text" at bounding box center [754, 218] width 45 height 22
type input "0"
click at [808, 218] on icon at bounding box center [809, 219] width 10 height 10
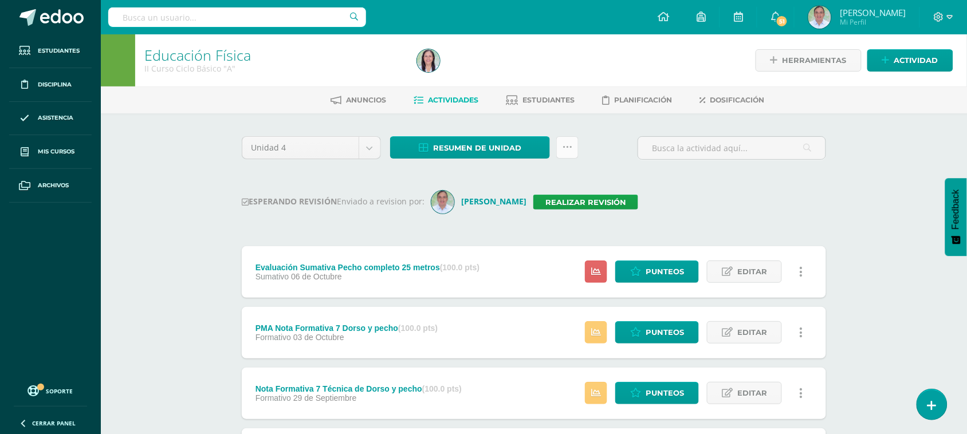
click at [567, 146] on icon at bounding box center [567, 148] width 10 height 10
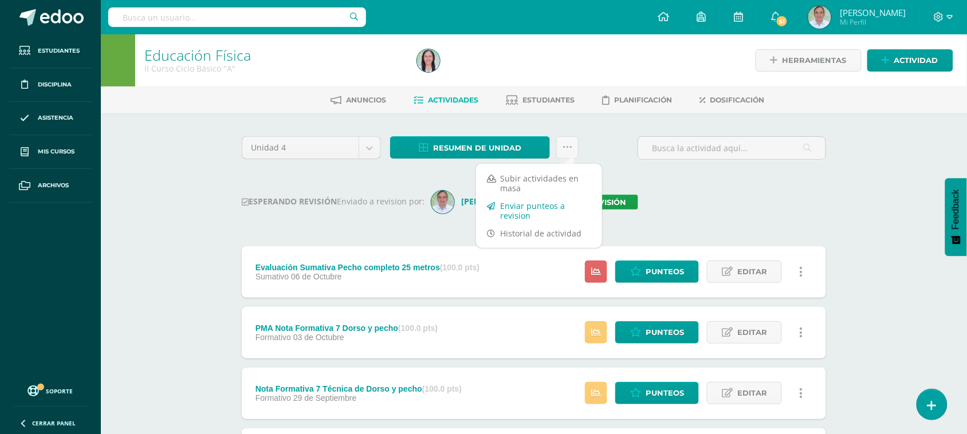
drag, startPoint x: 511, startPoint y: 208, endPoint x: 505, endPoint y: 202, distance: 8.9
click at [505, 202] on link "Enviar punteos a revision" at bounding box center [539, 210] width 126 height 27
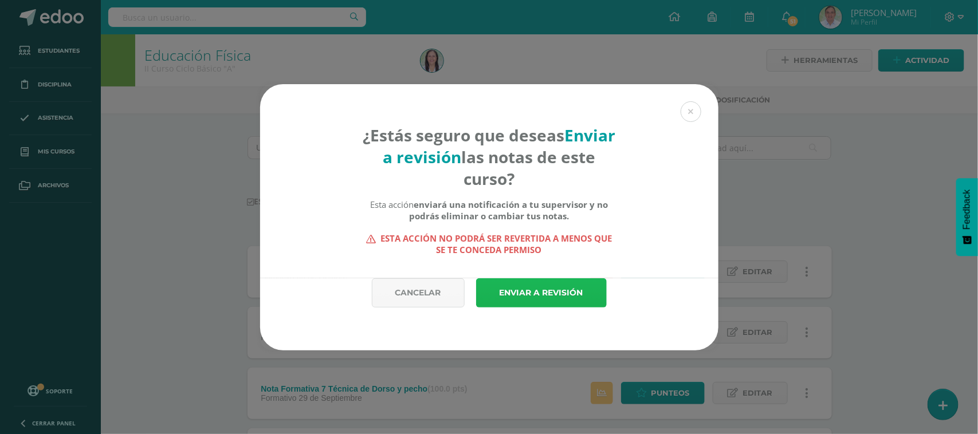
click at [538, 281] on link "Enviar a revisión" at bounding box center [541, 292] width 131 height 29
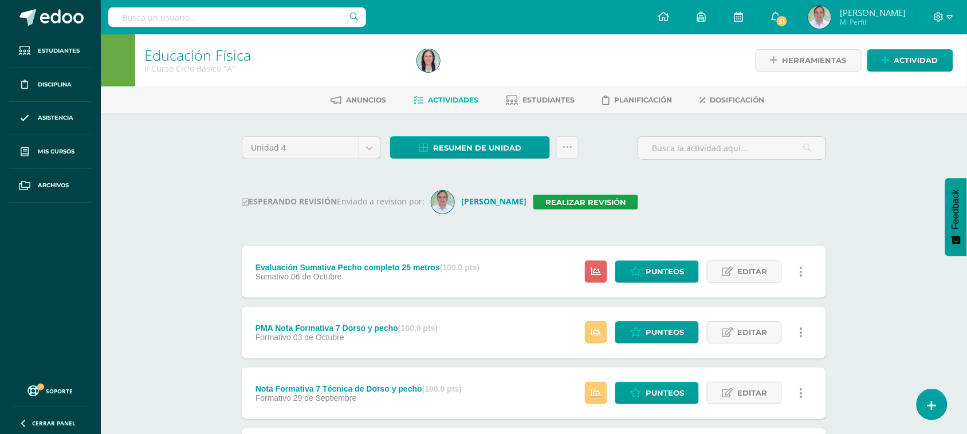
click at [209, 17] on input "text" at bounding box center [237, 16] width 258 height 19
type input "II curso B"
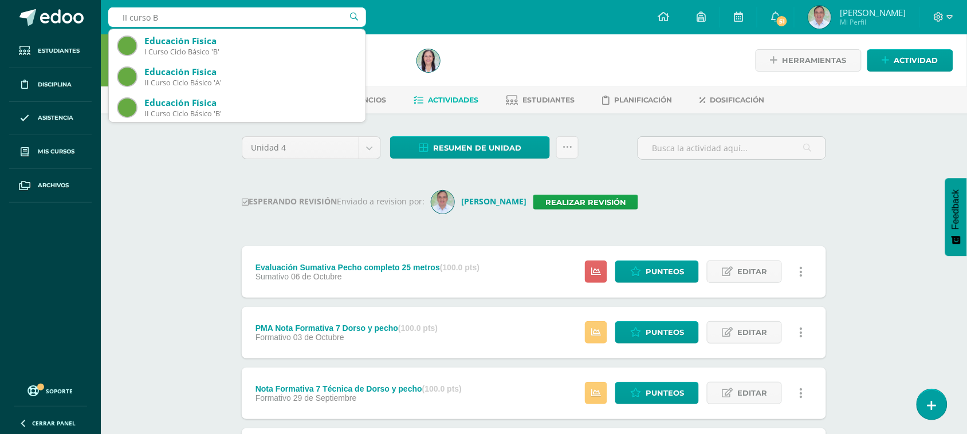
scroll to position [62, 0]
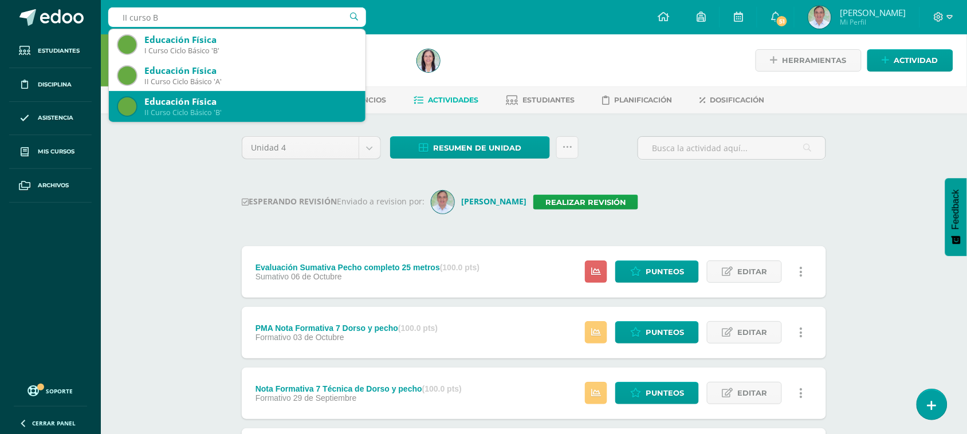
click at [222, 108] on div "II Curso Ciclo Básico 'B'" at bounding box center [250, 113] width 212 height 10
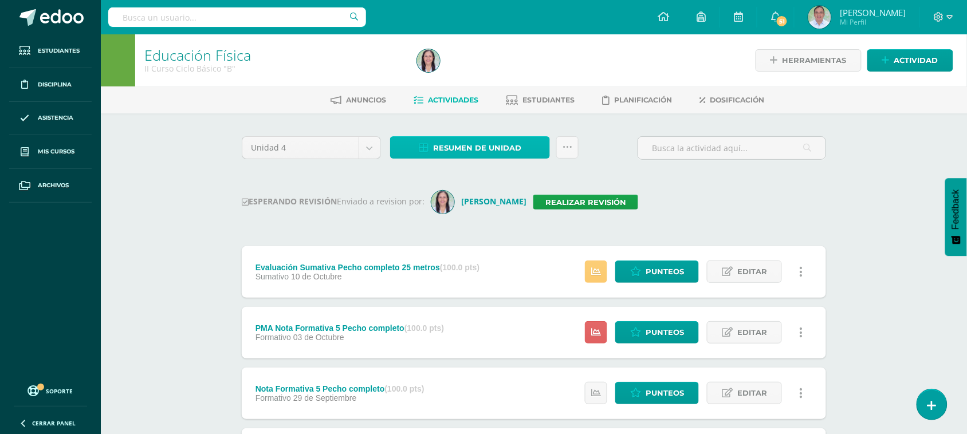
click at [465, 151] on span "Resumen de unidad" at bounding box center [477, 147] width 88 height 21
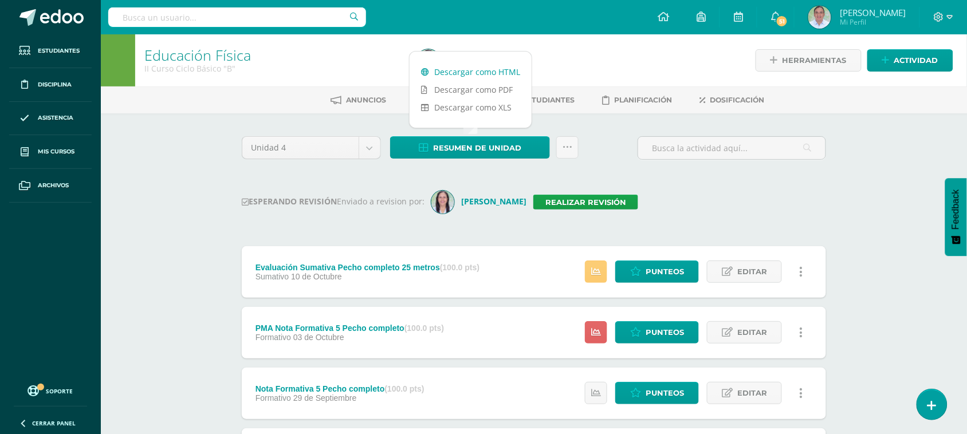
click at [459, 72] on link "Descargar como HTML" at bounding box center [471, 72] width 122 height 18
click at [591, 158] on div "Unidad 4 Unidad 1 Unidad 2 Unidad 3 Unidad 4 Resumen de unidad Subir actividade…" at bounding box center [533, 152] width 593 height 33
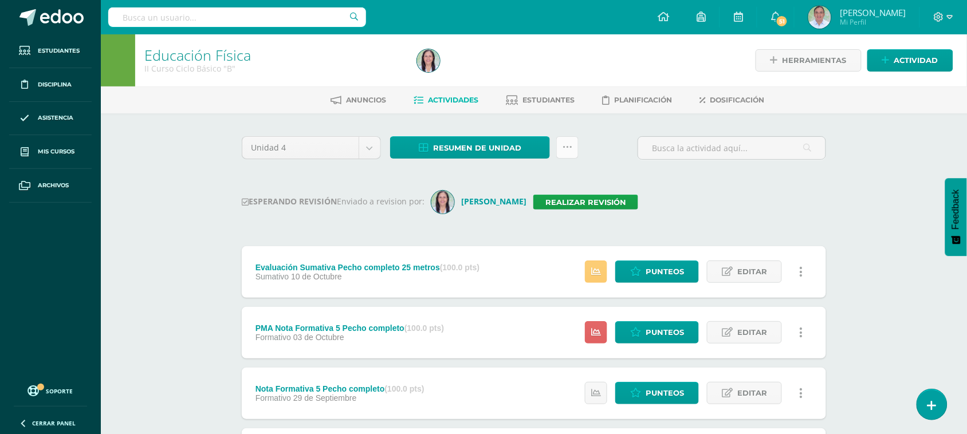
click at [570, 146] on icon at bounding box center [567, 148] width 10 height 10
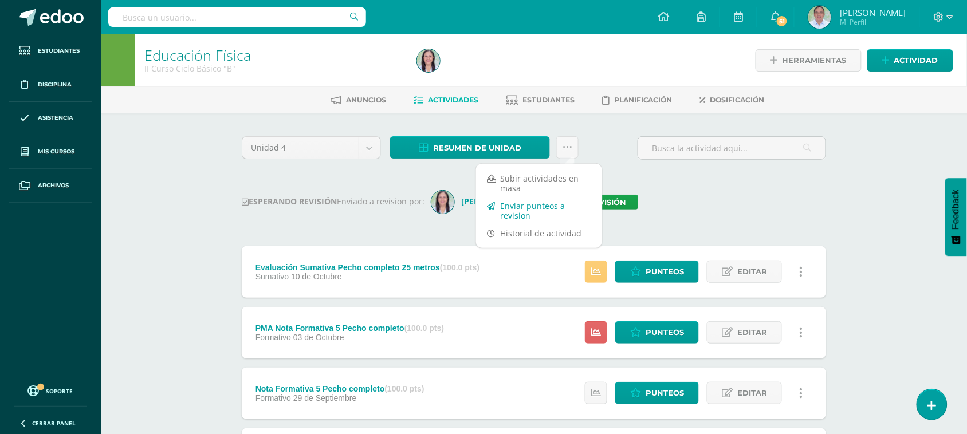
click at [538, 202] on link "Enviar punteos a revision" at bounding box center [539, 210] width 126 height 27
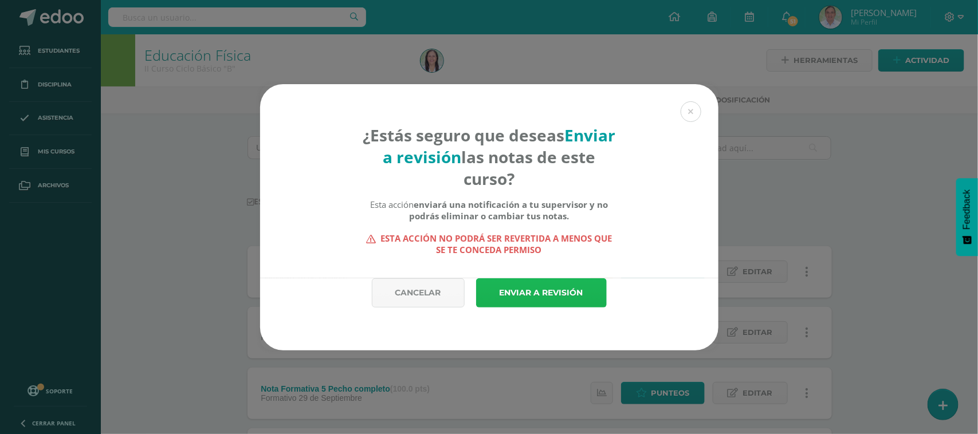
click at [569, 302] on link "Enviar a revisión" at bounding box center [541, 292] width 131 height 29
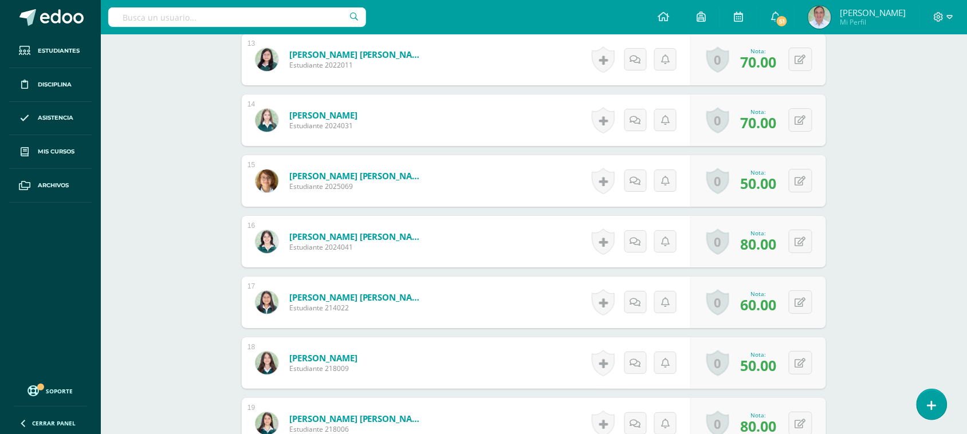
scroll to position [1104, 0]
click at [801, 185] on button at bounding box center [800, 179] width 23 height 23
click at [781, 185] on icon at bounding box center [778, 184] width 10 height 10
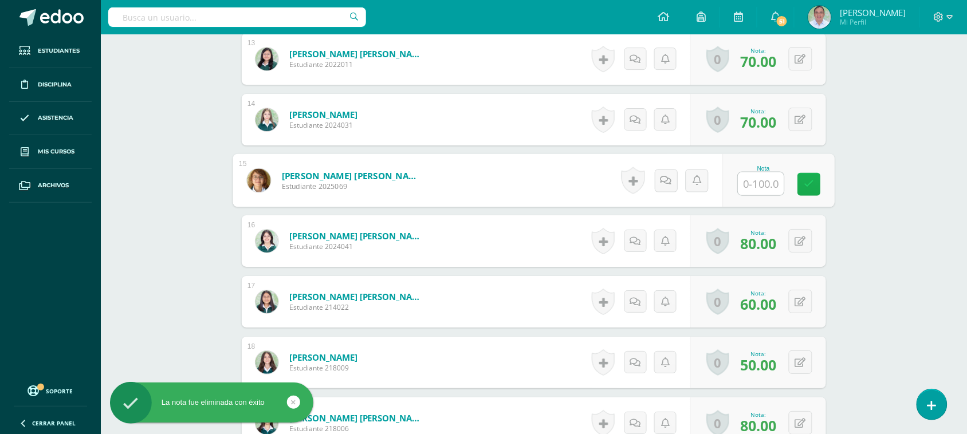
click at [781, 185] on input "text" at bounding box center [761, 183] width 46 height 23
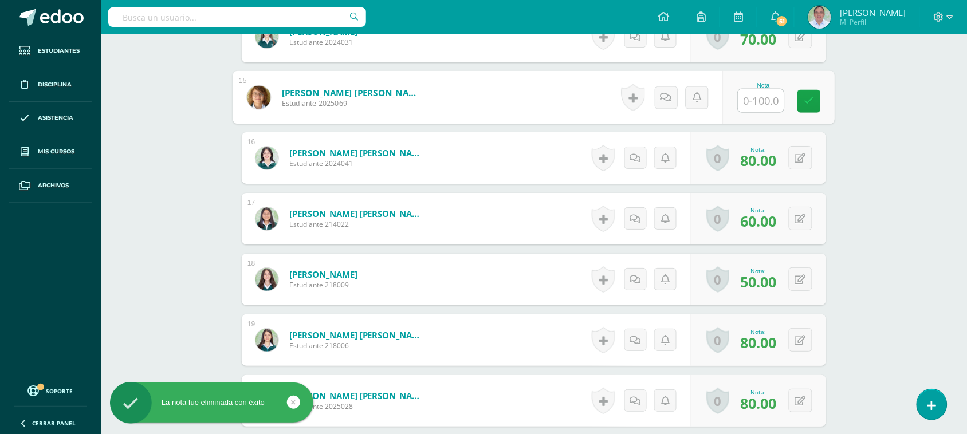
scroll to position [1197, 0]
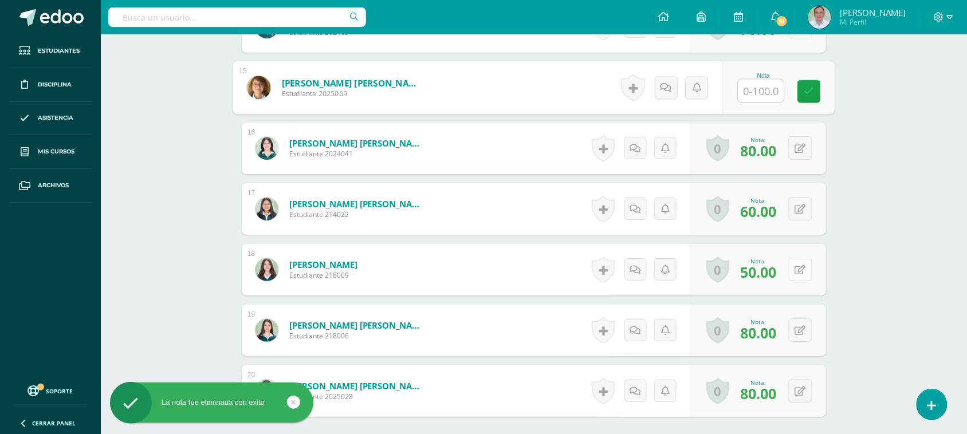
click at [798, 268] on button at bounding box center [800, 269] width 23 height 23
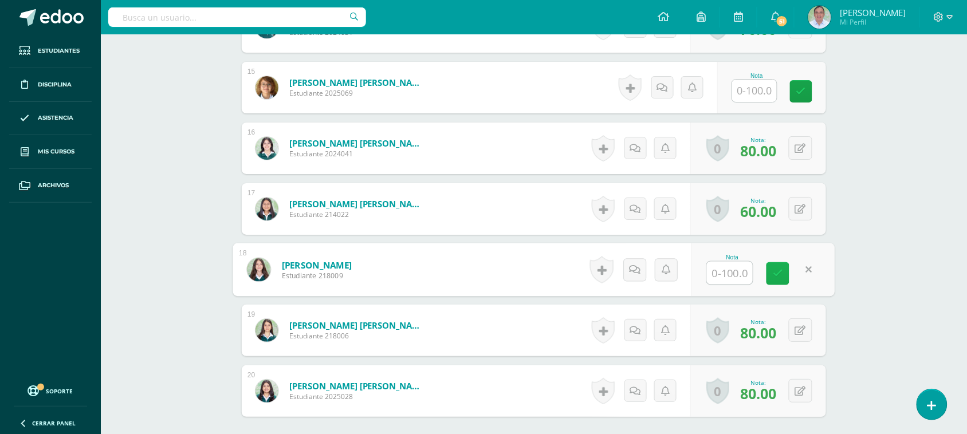
click at [776, 274] on icon at bounding box center [778, 274] width 10 height 10
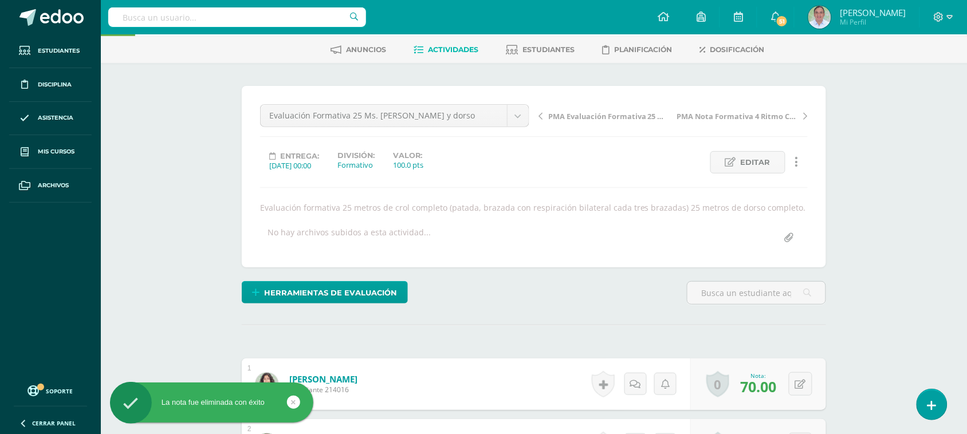
scroll to position [0, 0]
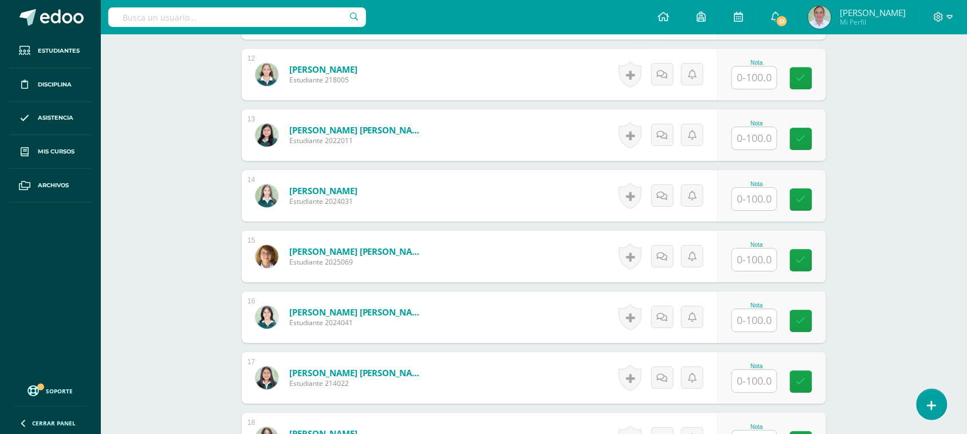
scroll to position [1031, 0]
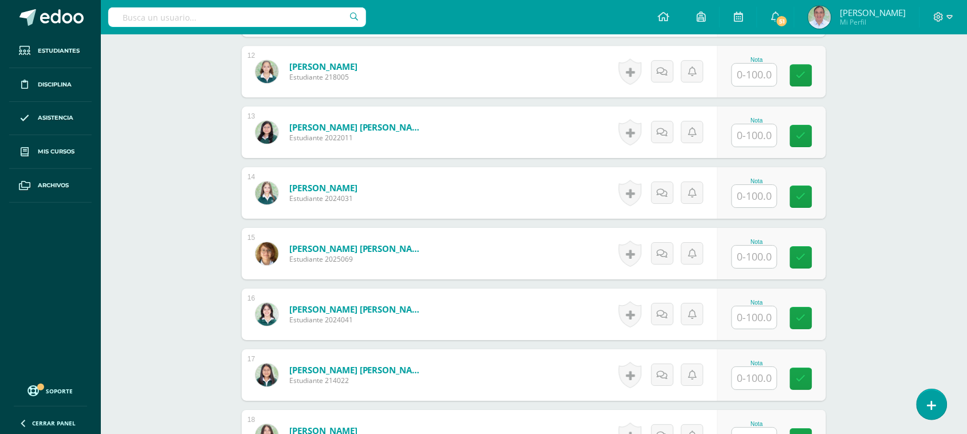
click at [760, 262] on input "text" at bounding box center [754, 257] width 45 height 22
type input "50"
click at [813, 262] on icon at bounding box center [809, 258] width 10 height 10
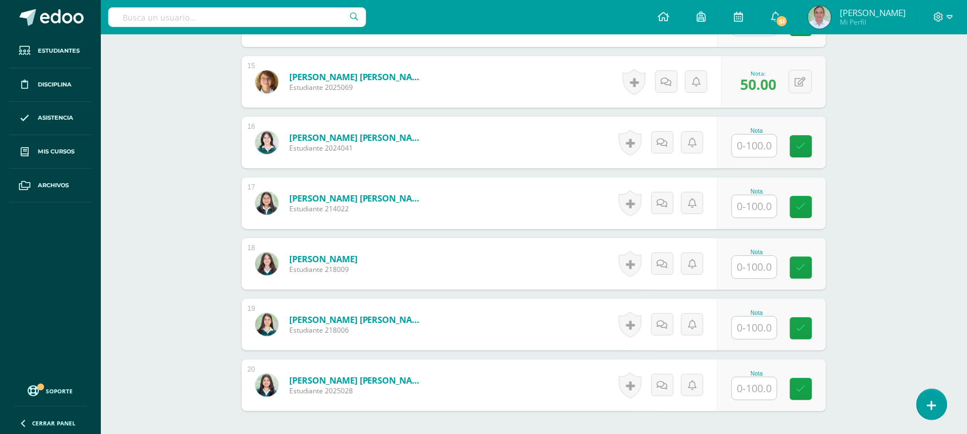
scroll to position [1206, 0]
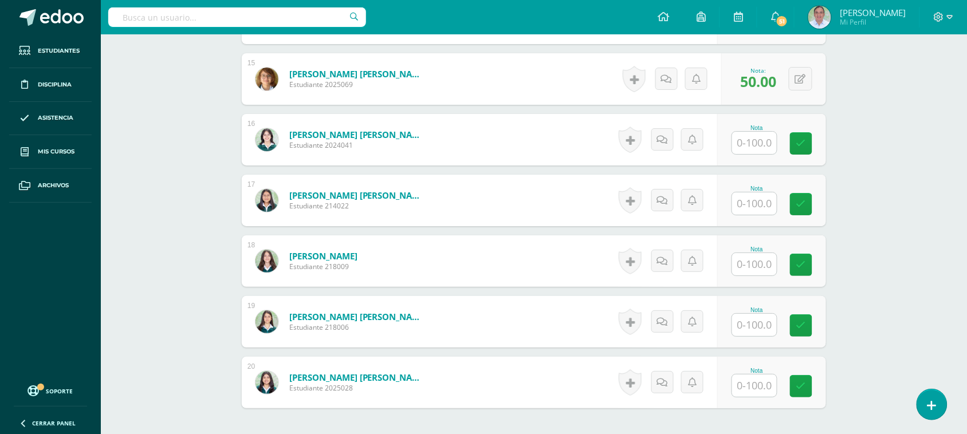
click at [760, 274] on input "text" at bounding box center [754, 264] width 45 height 22
type input "50"
click at [806, 266] on icon at bounding box center [809, 265] width 10 height 10
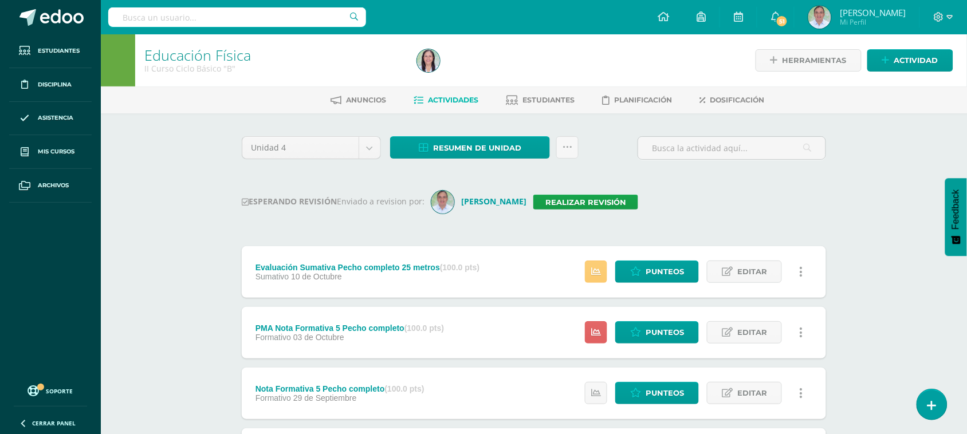
click at [172, 15] on input "text" at bounding box center [237, 16] width 258 height 19
click at [486, 246] on div "Evaluación Sumativa Pecho completo 25 metros (100.0 pts) [GEOGRAPHIC_DATA] [DAT…" at bounding box center [367, 272] width 251 height 52
